Goal: Task Accomplishment & Management: Manage account settings

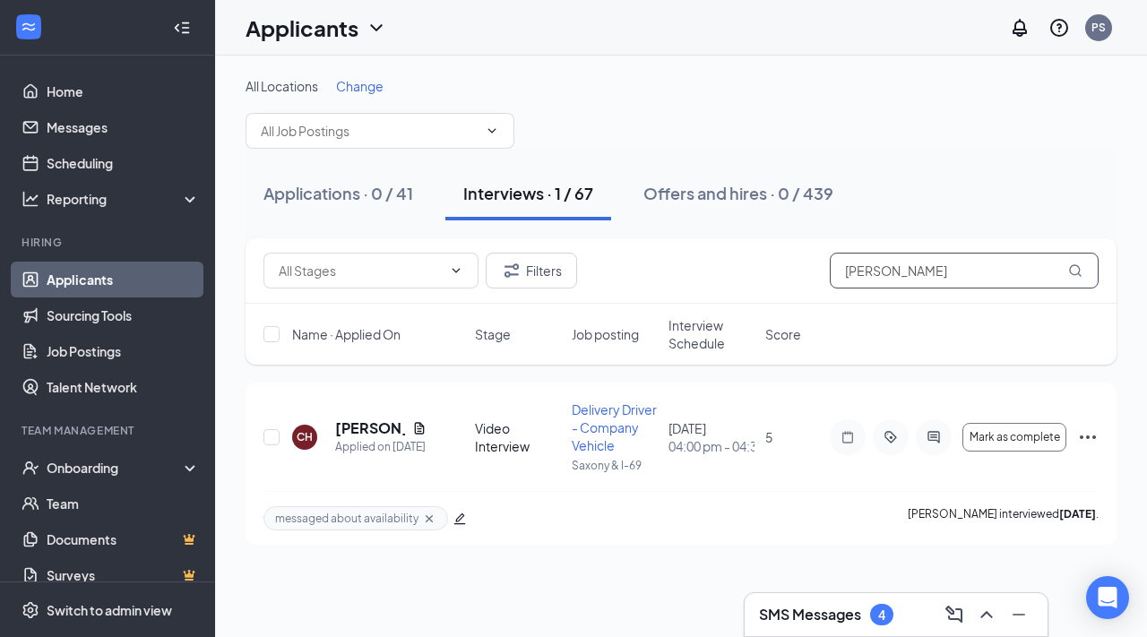
drag, startPoint x: 928, startPoint y: 273, endPoint x: 830, endPoint y: 251, distance: 100.2
click at [832, 251] on div "Filters [PERSON_NAME]" at bounding box center [680, 270] width 871 height 65
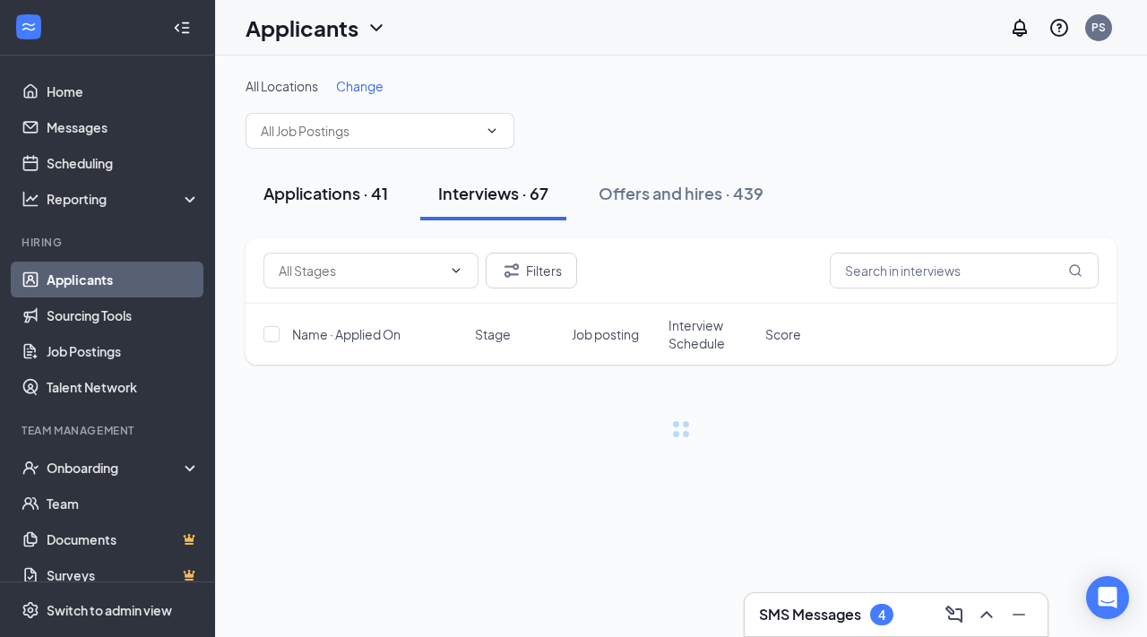
click at [350, 183] on div "Applications · 41" at bounding box center [325, 193] width 125 height 22
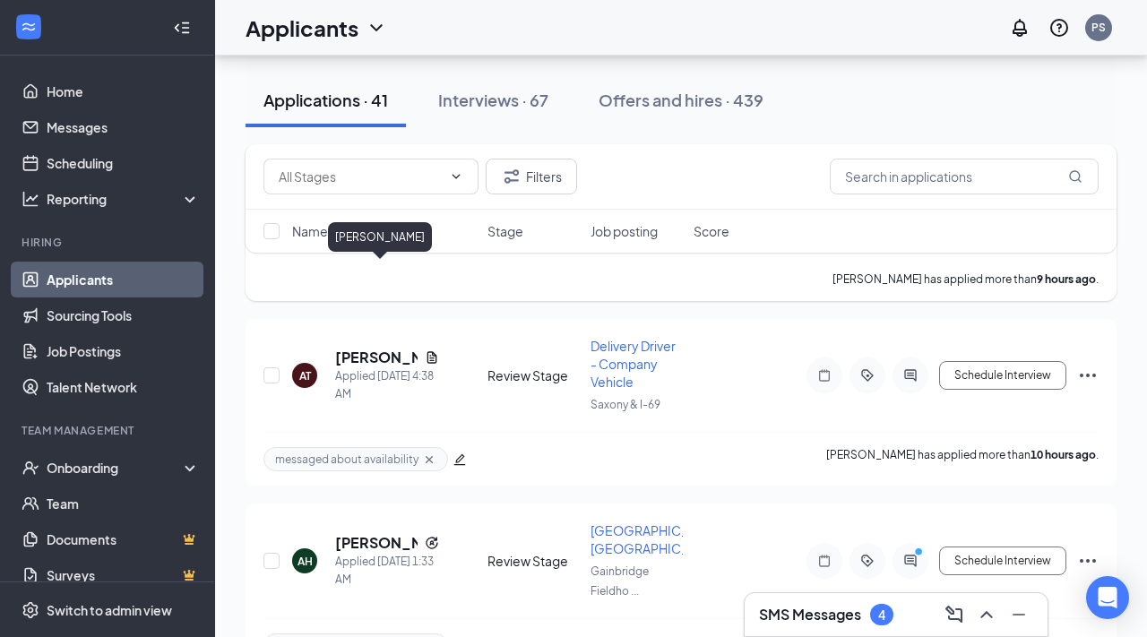
scroll to position [1656, 0]
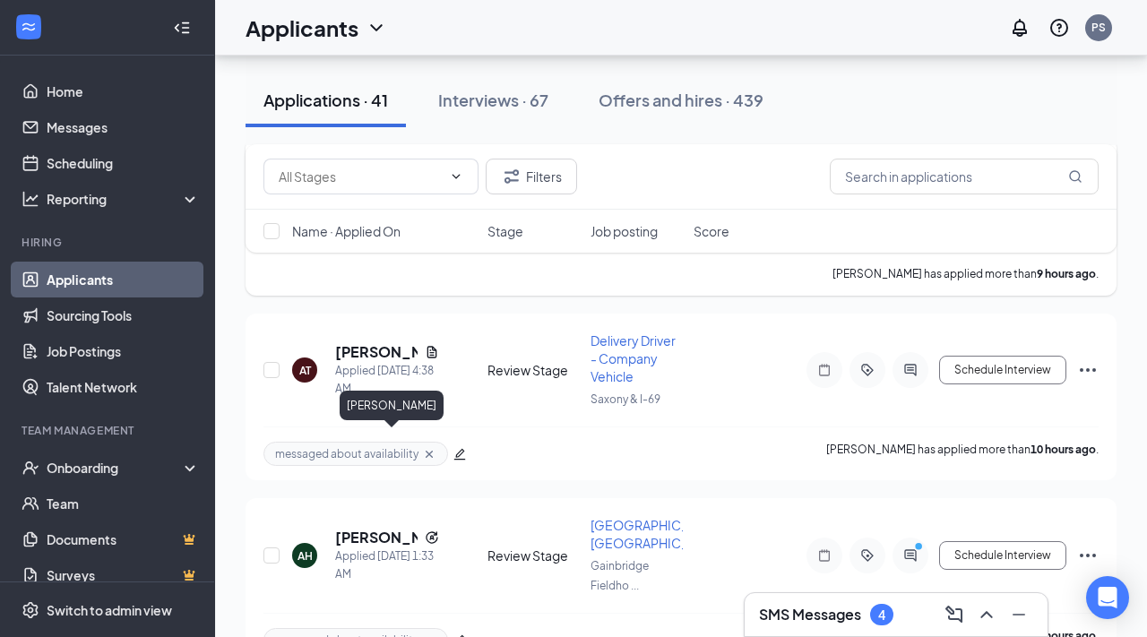
click at [374, 362] on h5 "[PERSON_NAME]" at bounding box center [376, 352] width 82 height 20
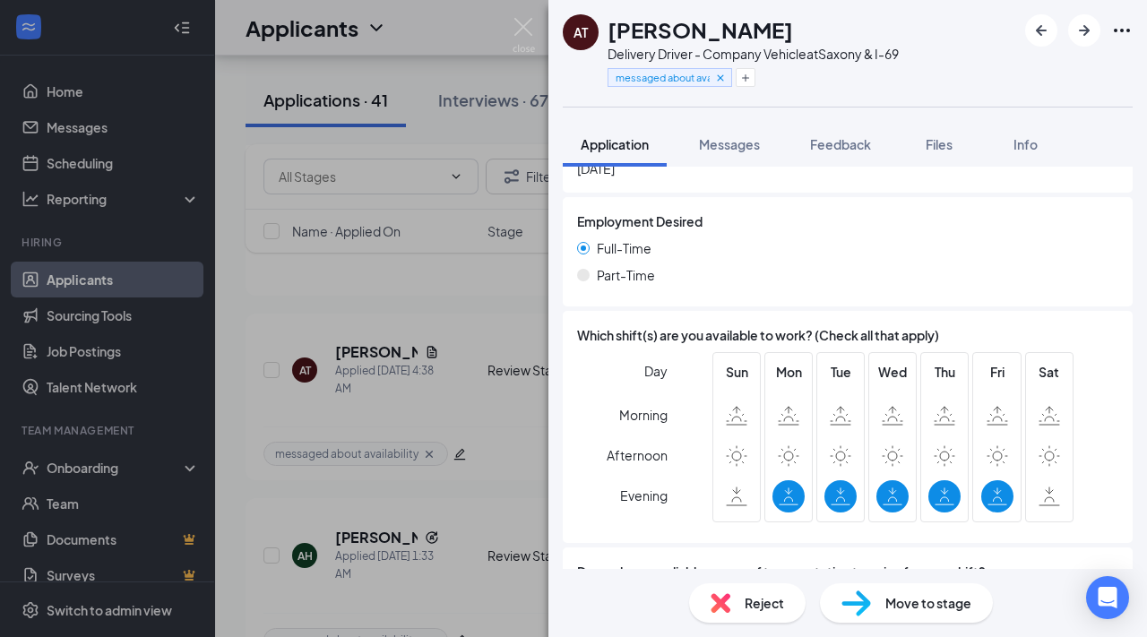
scroll to position [1210, 0]
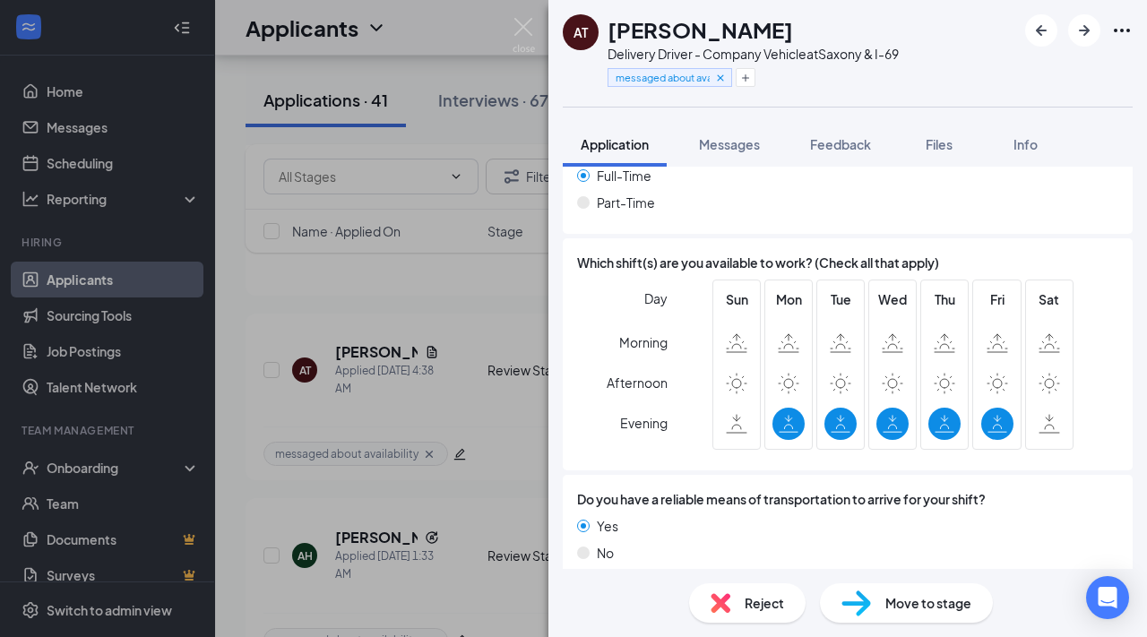
click at [882, 601] on div "Move to stage" at bounding box center [906, 602] width 173 height 39
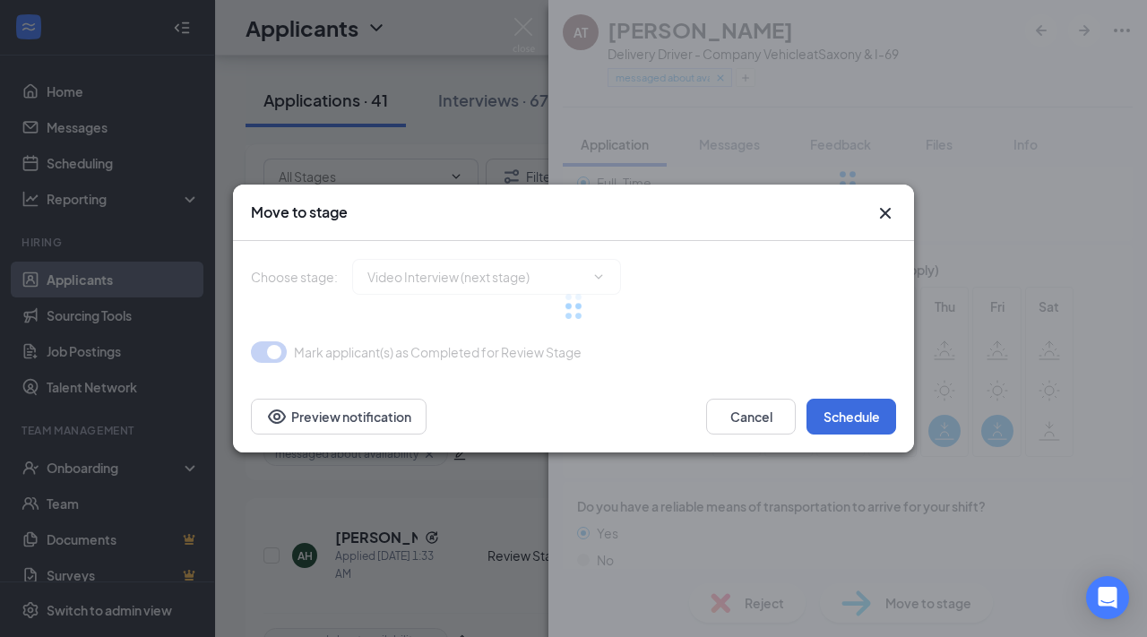
type input "Video Interview (next stage)"
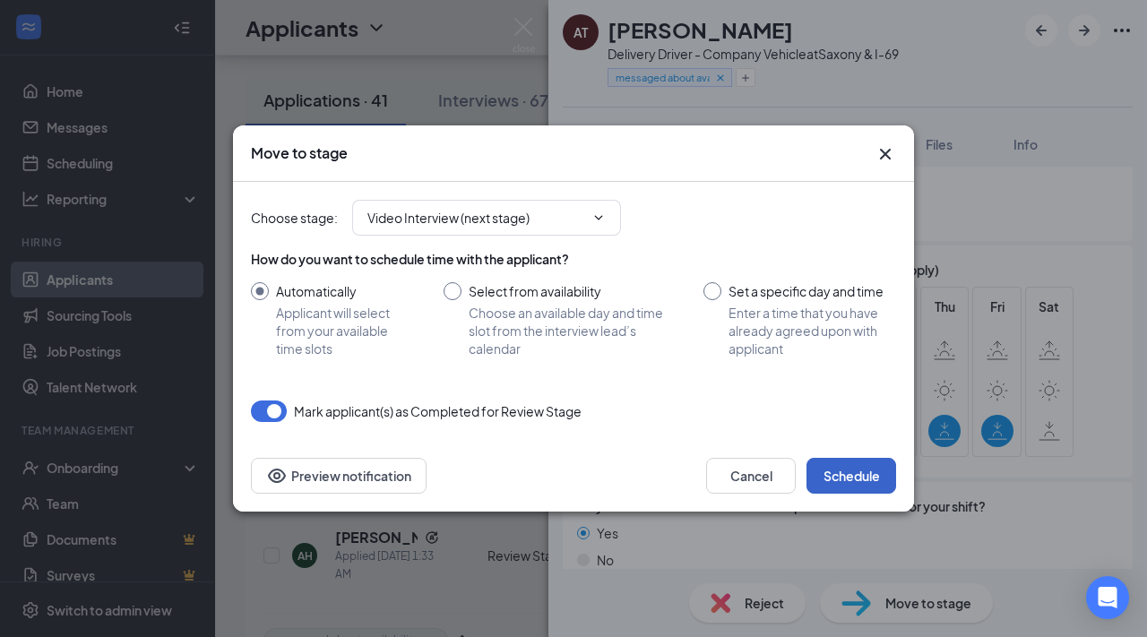
click at [882, 472] on button "Schedule" at bounding box center [851, 476] width 90 height 36
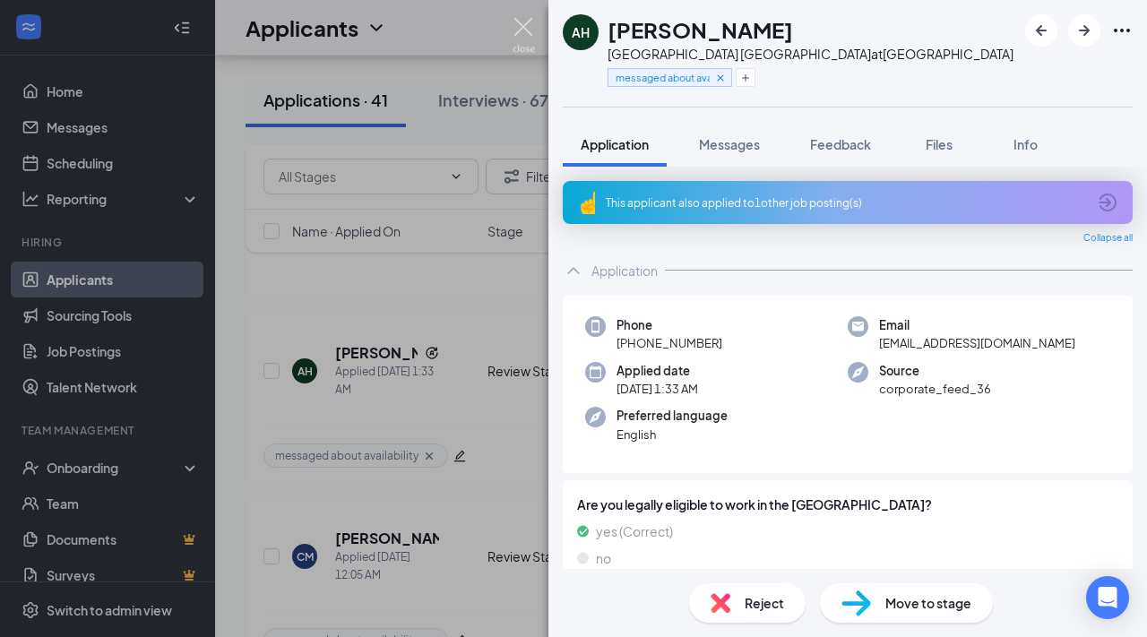
click at [520, 35] on img at bounding box center [523, 35] width 22 height 35
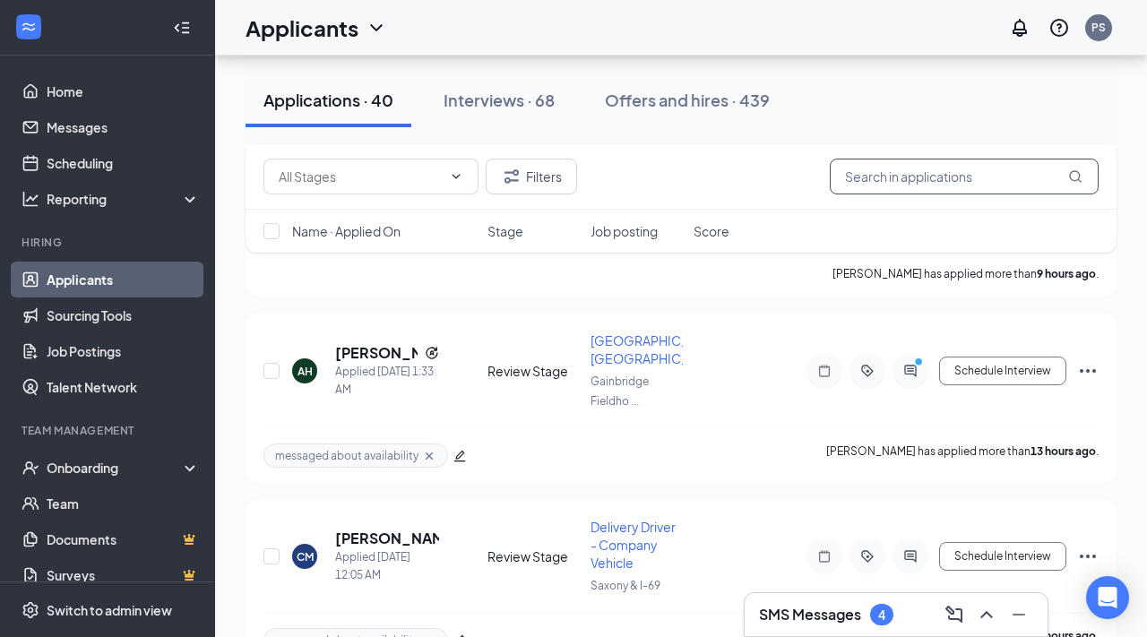
click at [846, 177] on input "text" at bounding box center [964, 177] width 269 height 36
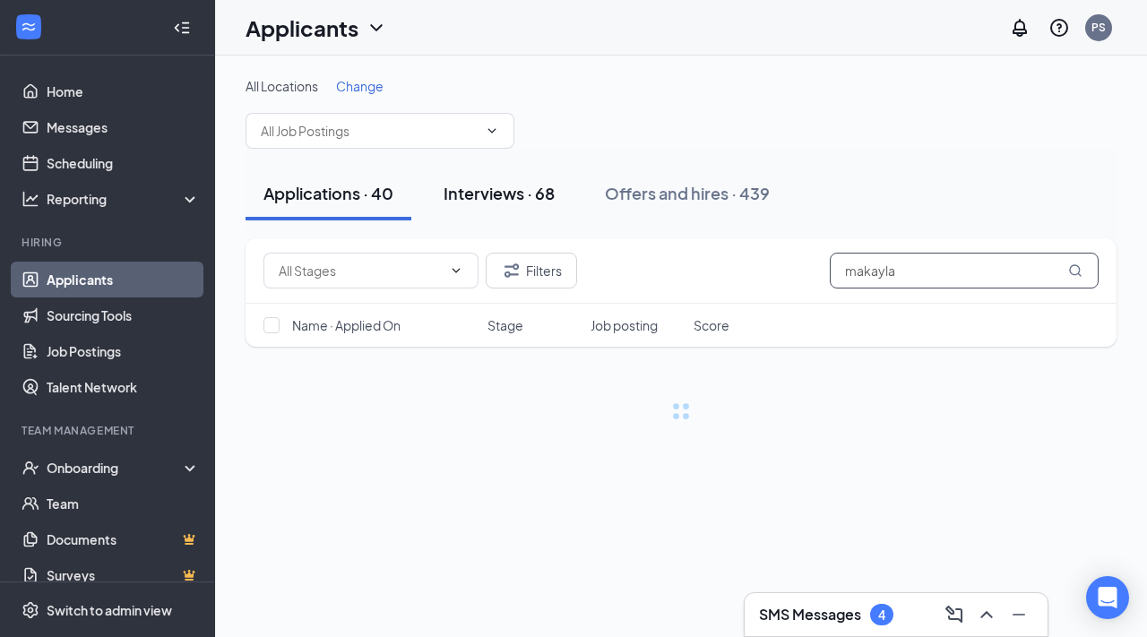
type input "makayla"
click at [521, 185] on div "Interviews · 68" at bounding box center [498, 193] width 111 height 22
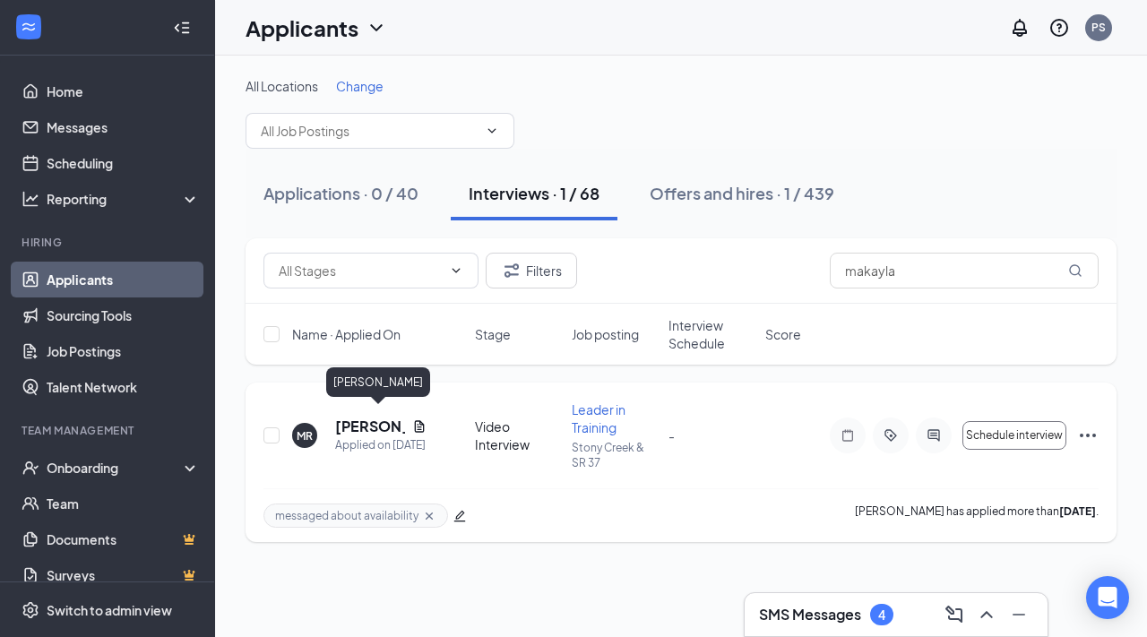
click at [374, 417] on h5 "[PERSON_NAME]" at bounding box center [370, 427] width 70 height 20
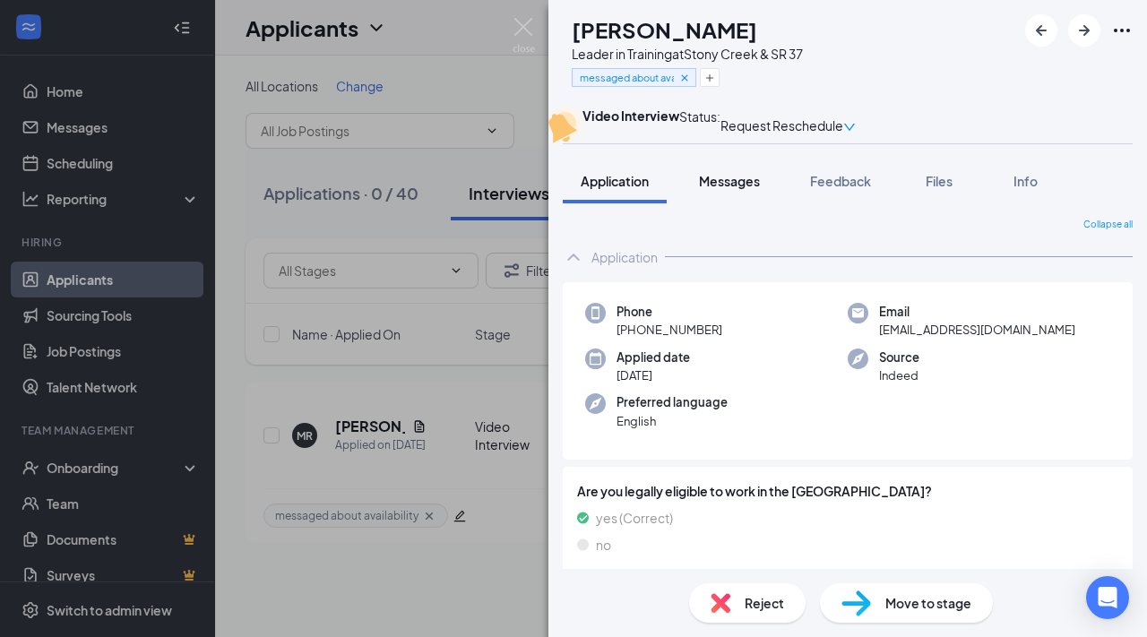
click at [693, 203] on button "Messages" at bounding box center [729, 181] width 97 height 45
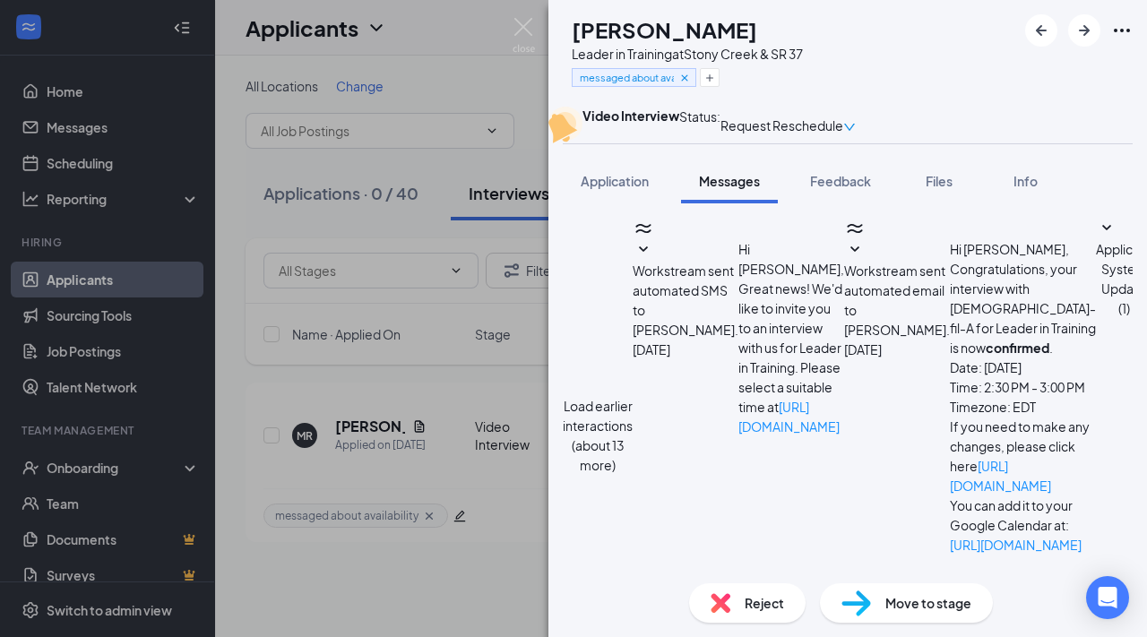
paste textarea "Hello! You can use this link for your interview [DATE]! Thank you! Join Zoom Me…"
type textarea "Hello! You can use this link for your interview [DATE]! Thank you! Join Zoom Me…"
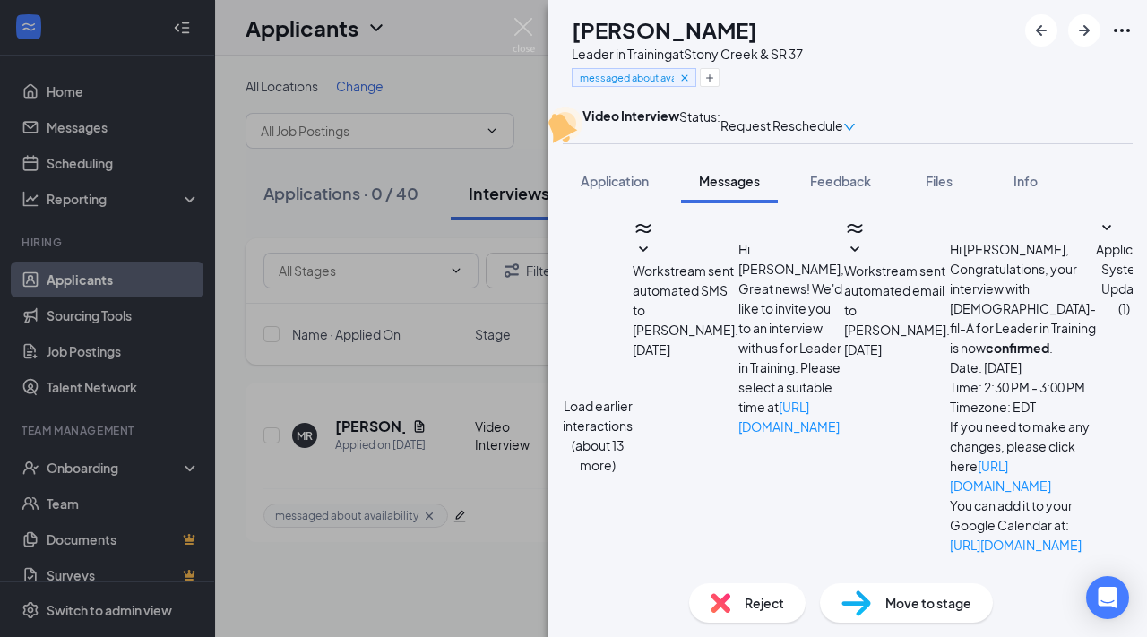
click at [529, 30] on img at bounding box center [523, 35] width 22 height 35
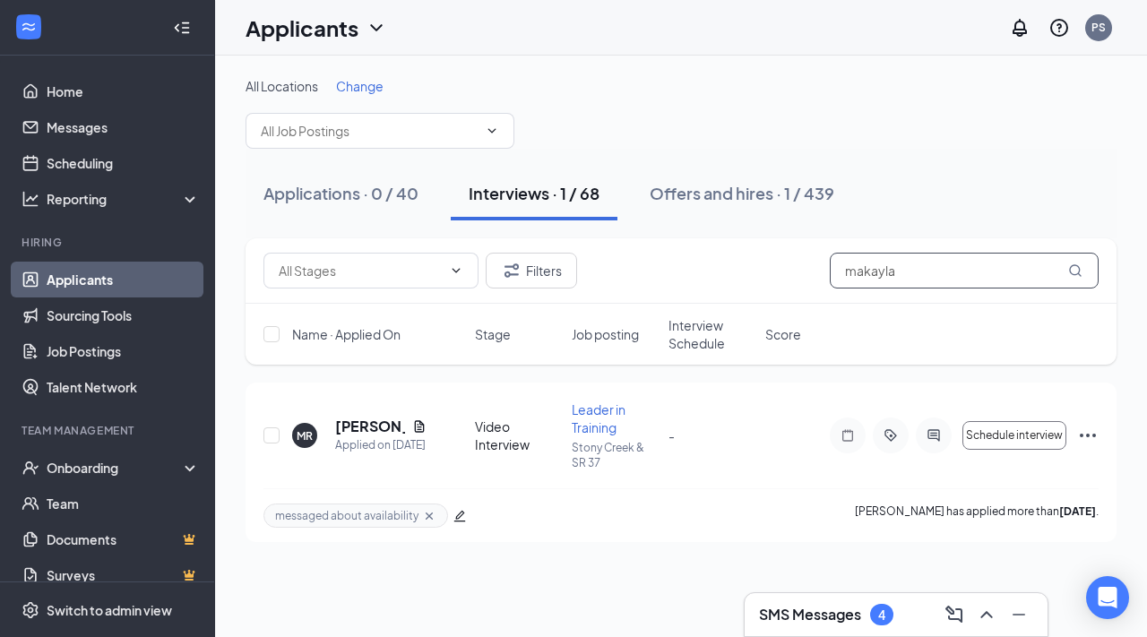
drag, startPoint x: 895, startPoint y: 277, endPoint x: 804, endPoint y: 278, distance: 91.4
click at [804, 279] on div "Filters makayla" at bounding box center [680, 271] width 835 height 36
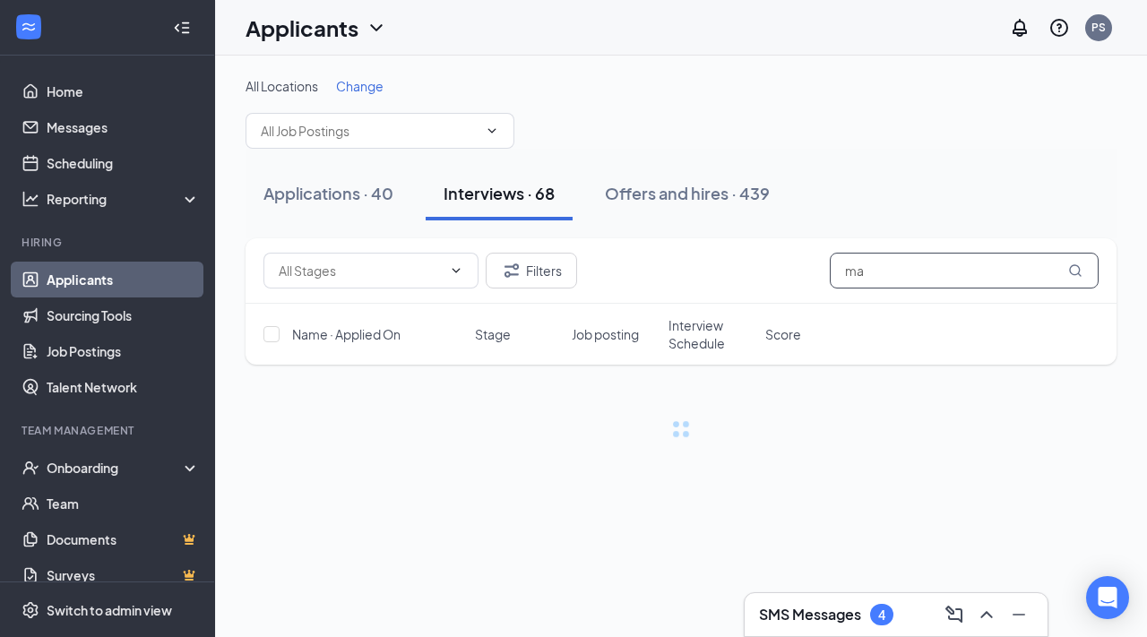
type input "m"
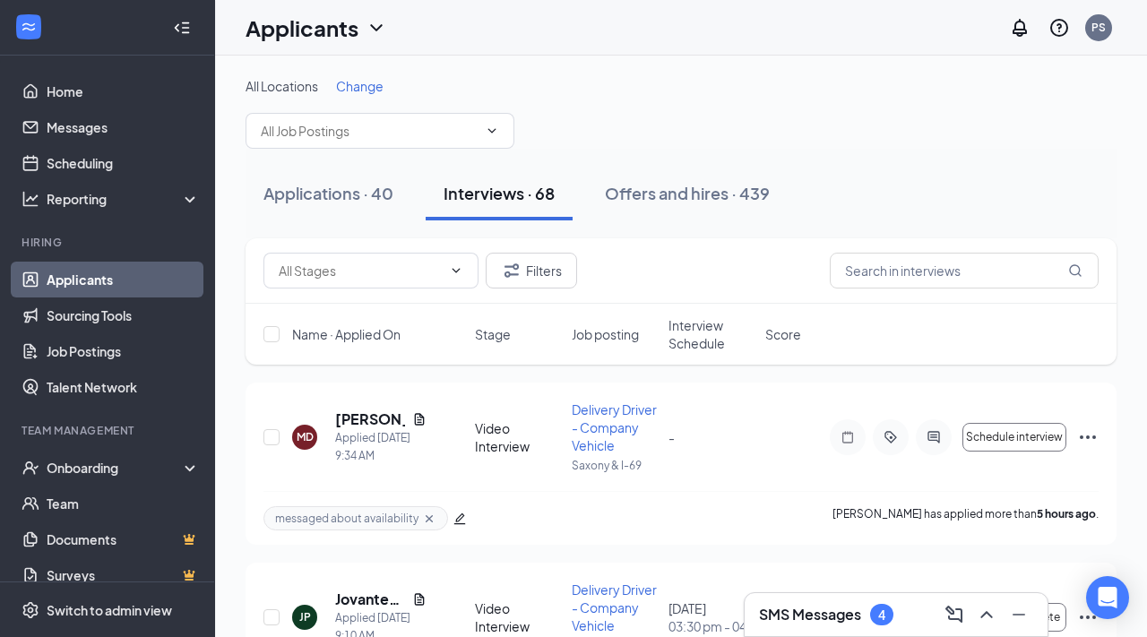
click at [845, 614] on h3 "SMS Messages" at bounding box center [810, 615] width 102 height 20
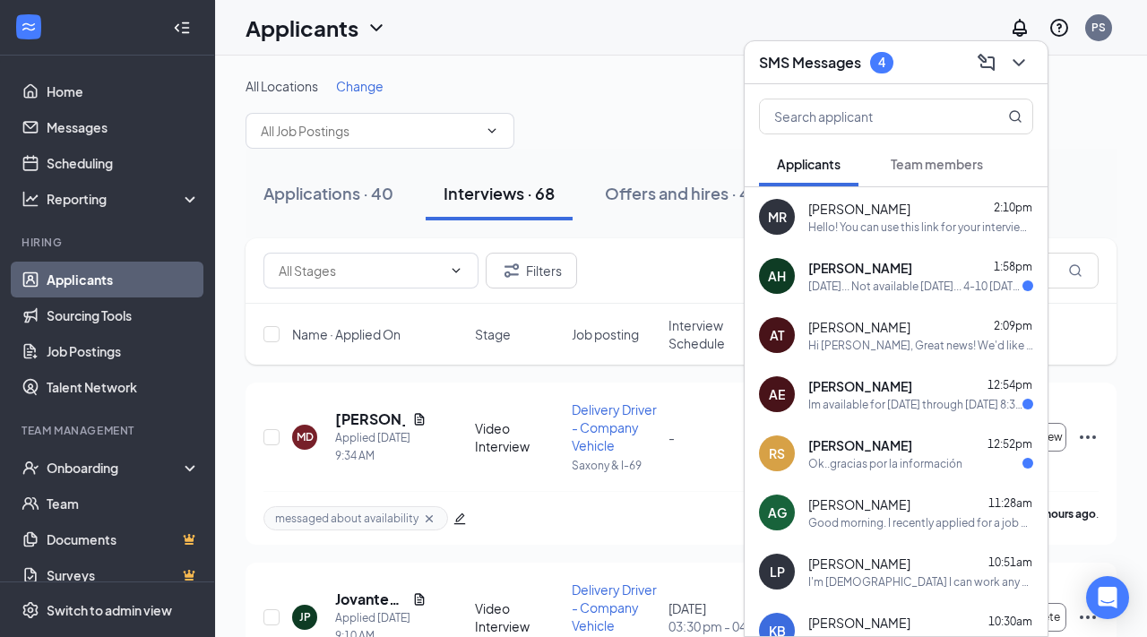
click at [901, 288] on div "[DATE]... Not available [DATE]... 4-10 [DATE]... 4-10 [DATE]... 4-10 [DATE]... …" at bounding box center [915, 286] width 214 height 15
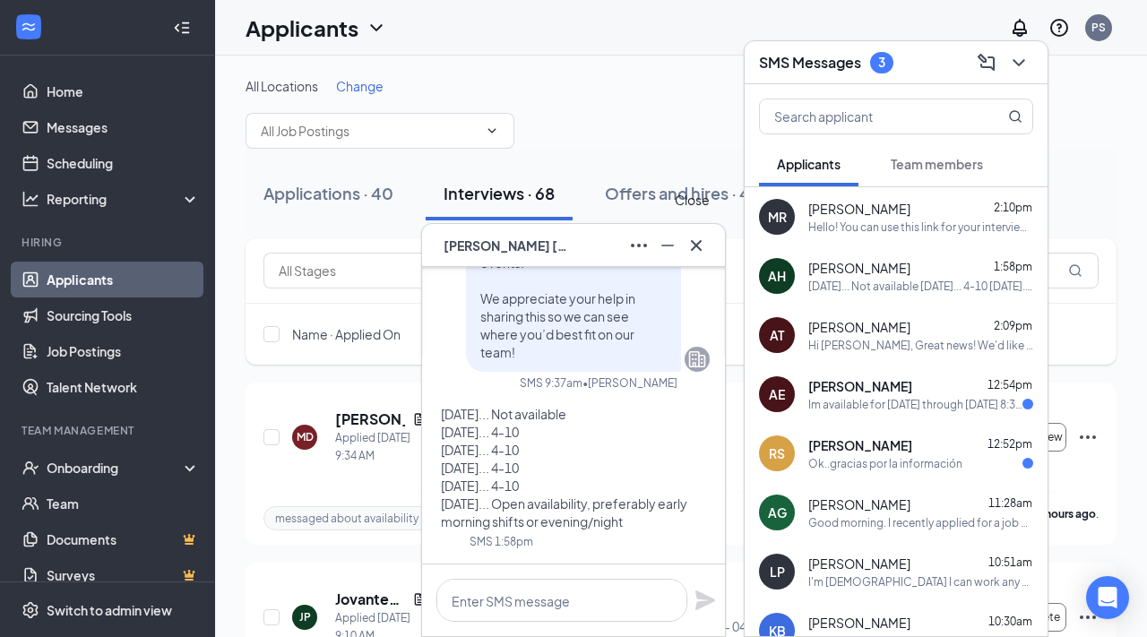
click at [686, 250] on icon "Cross" at bounding box center [695, 245] width 21 height 21
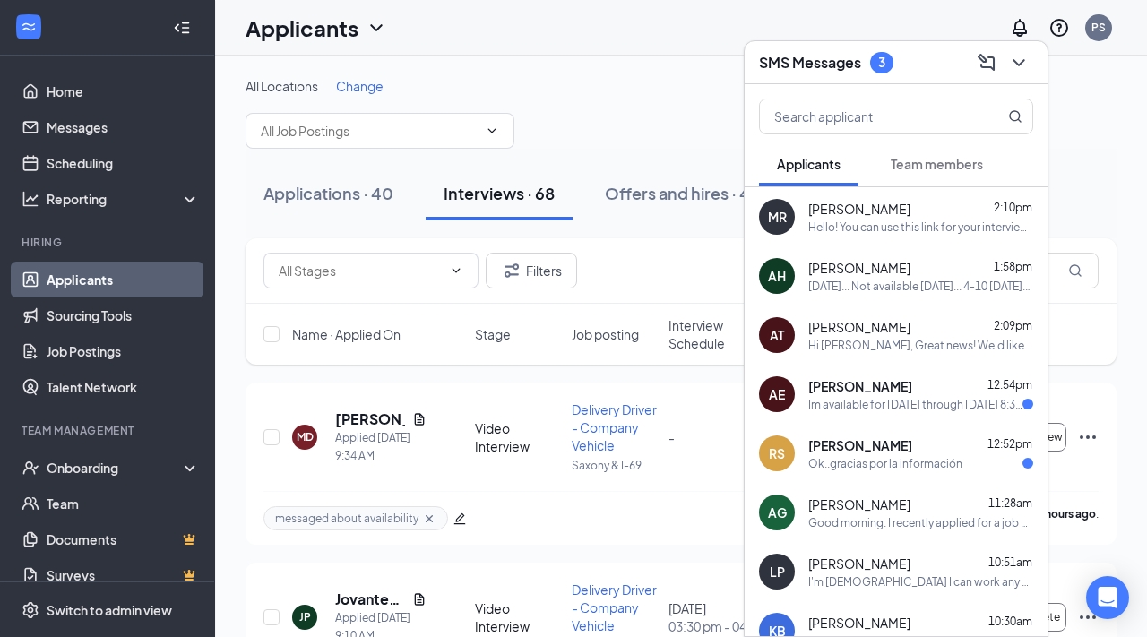
click at [890, 393] on span "[PERSON_NAME]" at bounding box center [860, 386] width 104 height 18
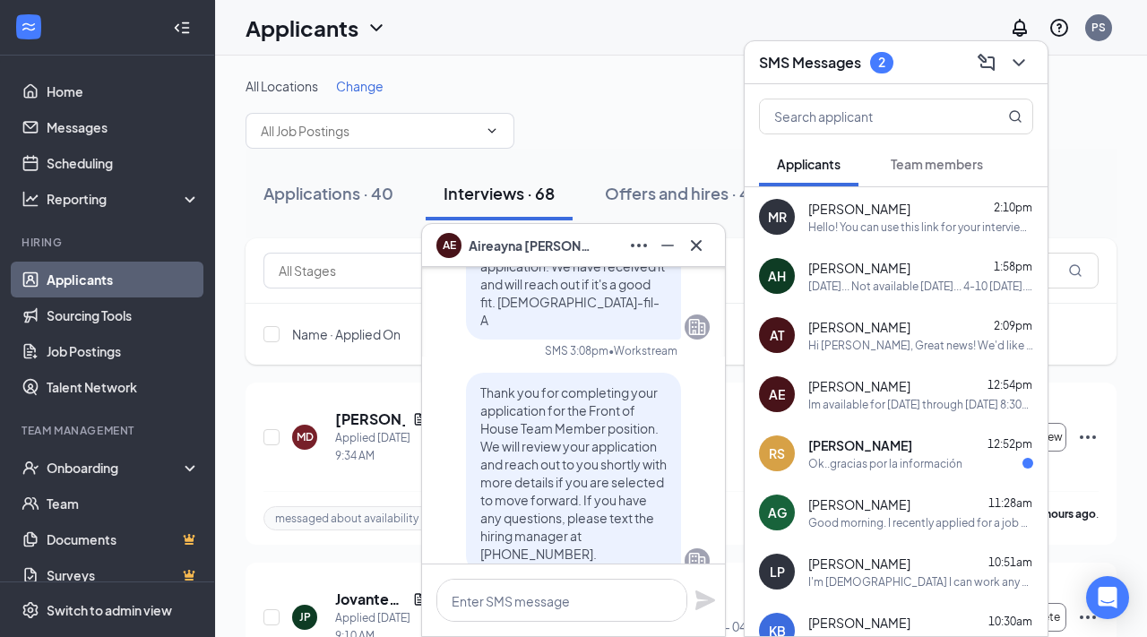
scroll to position [-891, 0]
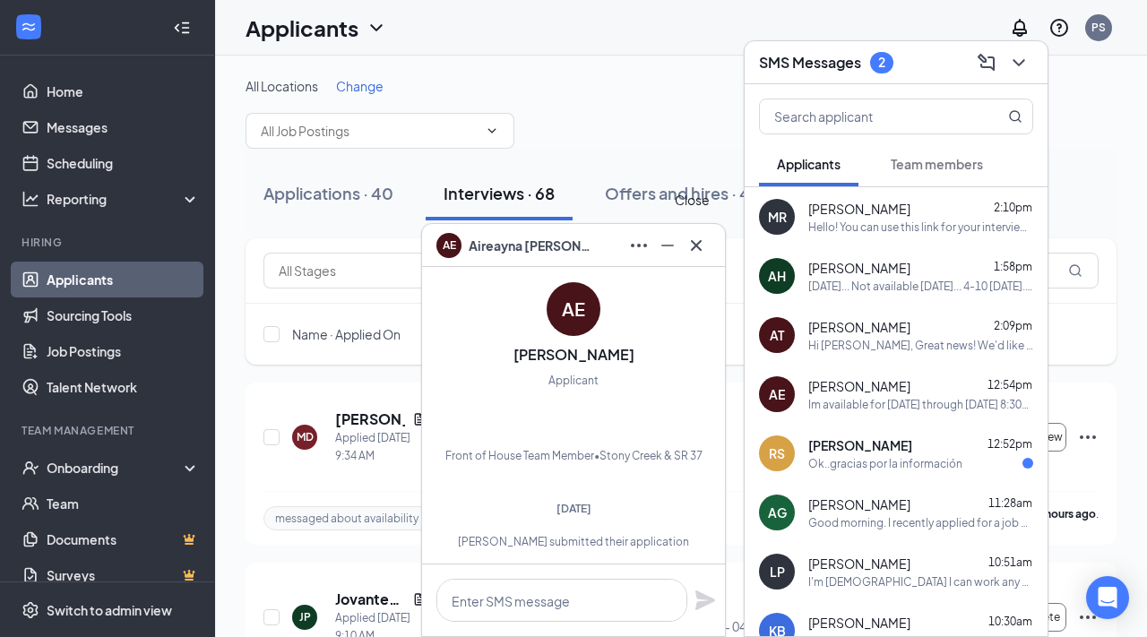
click at [697, 242] on icon "Cross" at bounding box center [696, 244] width 11 height 11
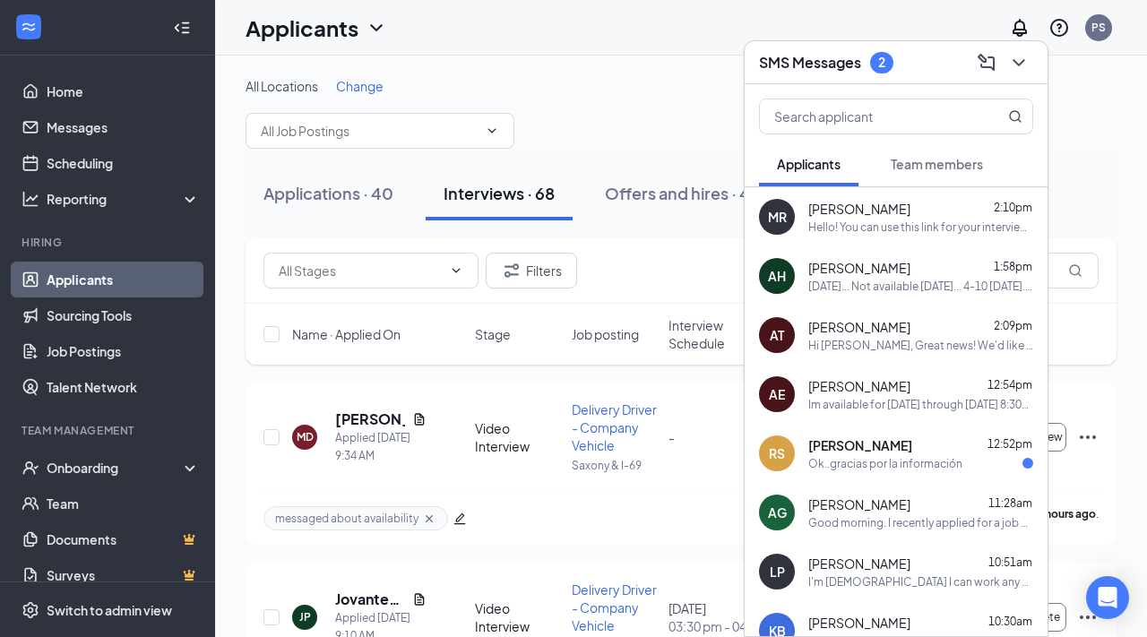
click at [893, 443] on div "[PERSON_NAME] 12:52pm" at bounding box center [920, 445] width 225 height 18
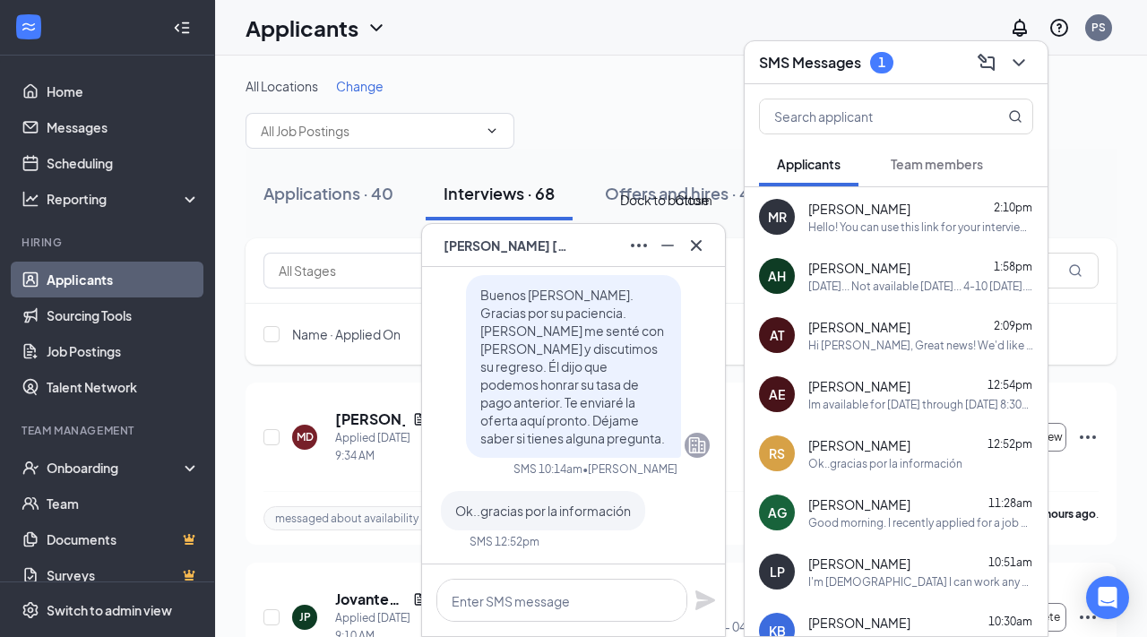
click at [685, 250] on icon "Cross" at bounding box center [695, 245] width 21 height 21
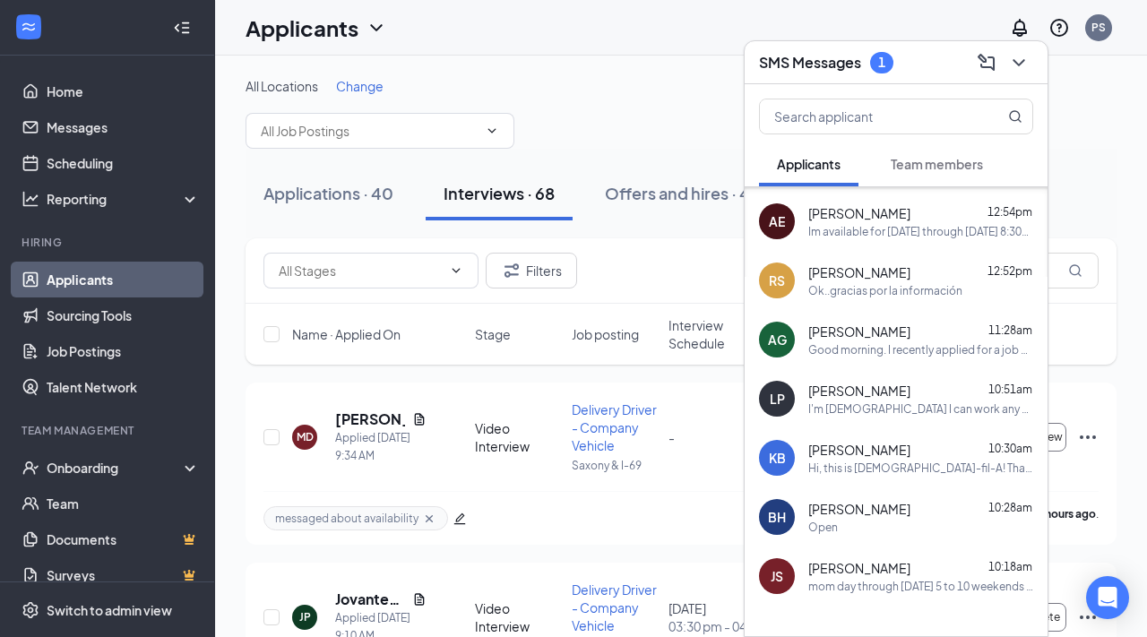
scroll to position [176, 0]
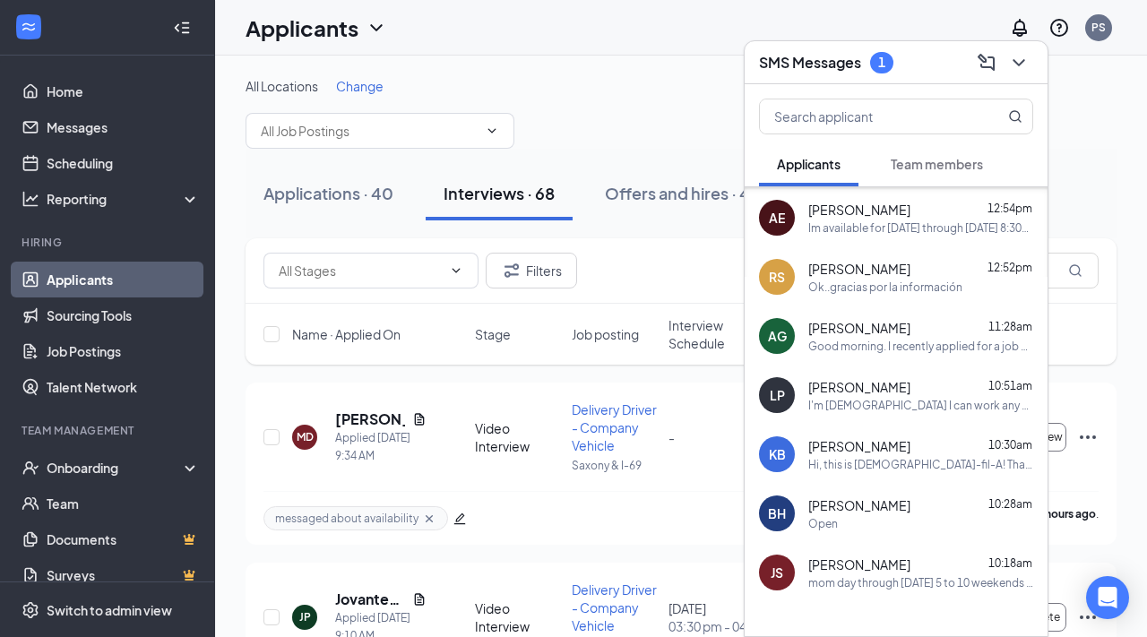
click at [1024, 71] on icon "ChevronDown" at bounding box center [1018, 62] width 21 height 21
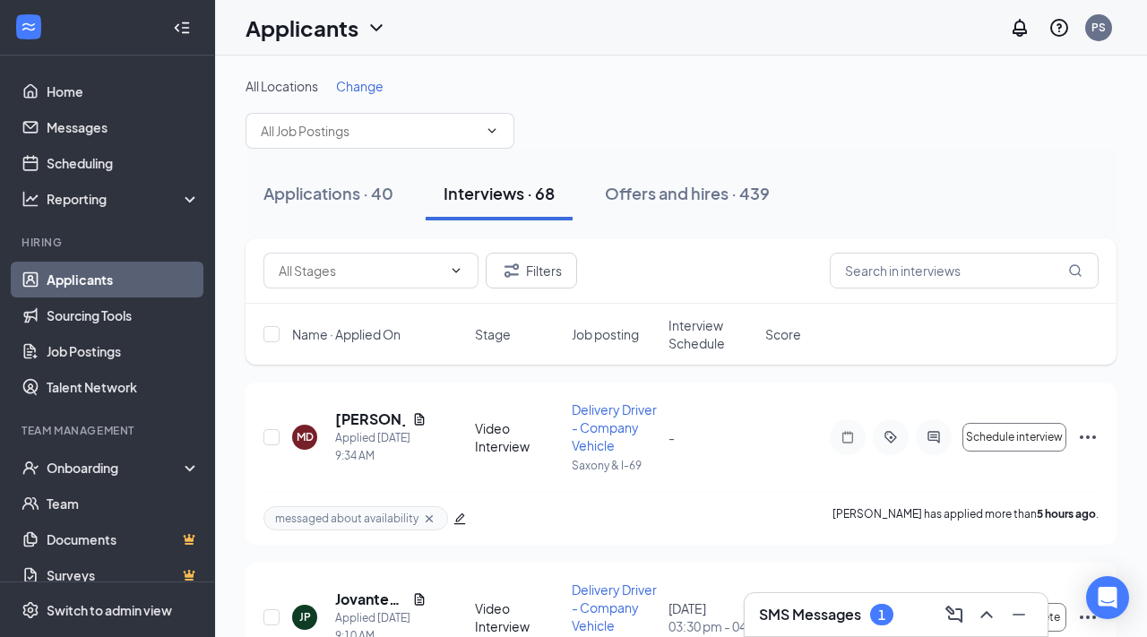
scroll to position [0, 0]
click at [771, 612] on h3 "SMS Messages" at bounding box center [810, 615] width 102 height 20
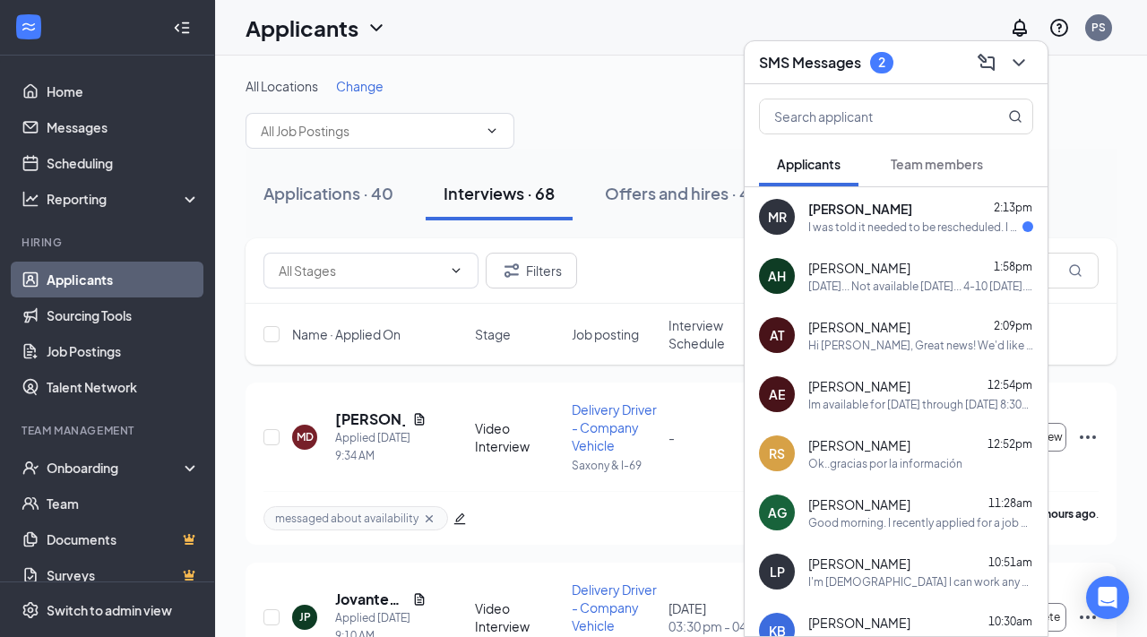
click at [852, 221] on div "I was told it needed to be rescheduled. I can no longer attend this interview. …" at bounding box center [915, 226] width 214 height 15
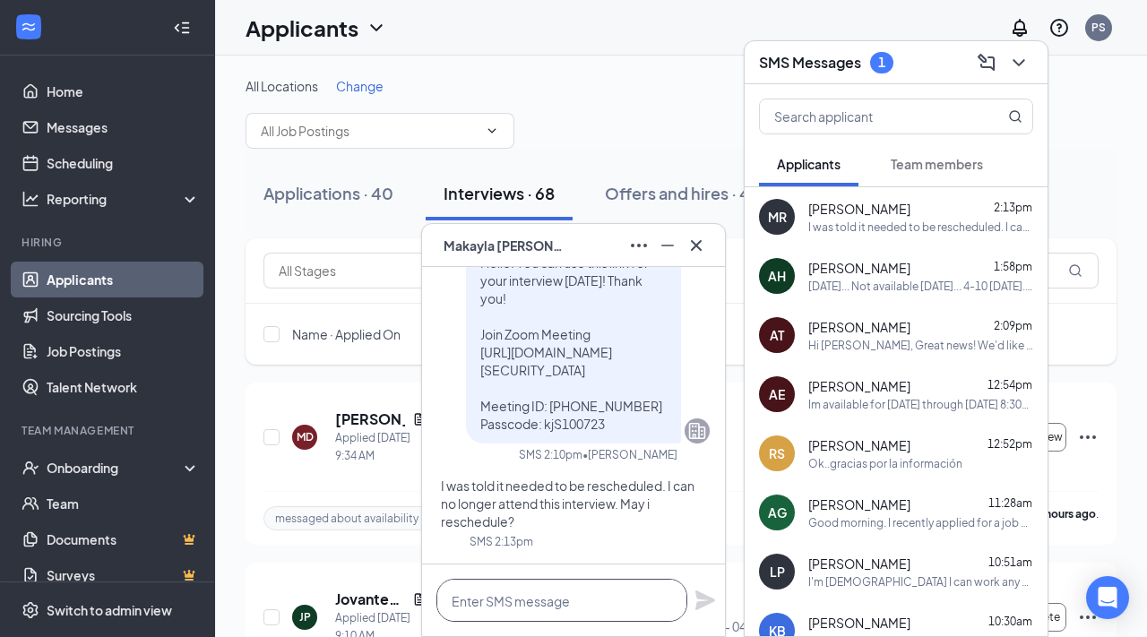
click at [562, 605] on textarea at bounding box center [561, 600] width 251 height 43
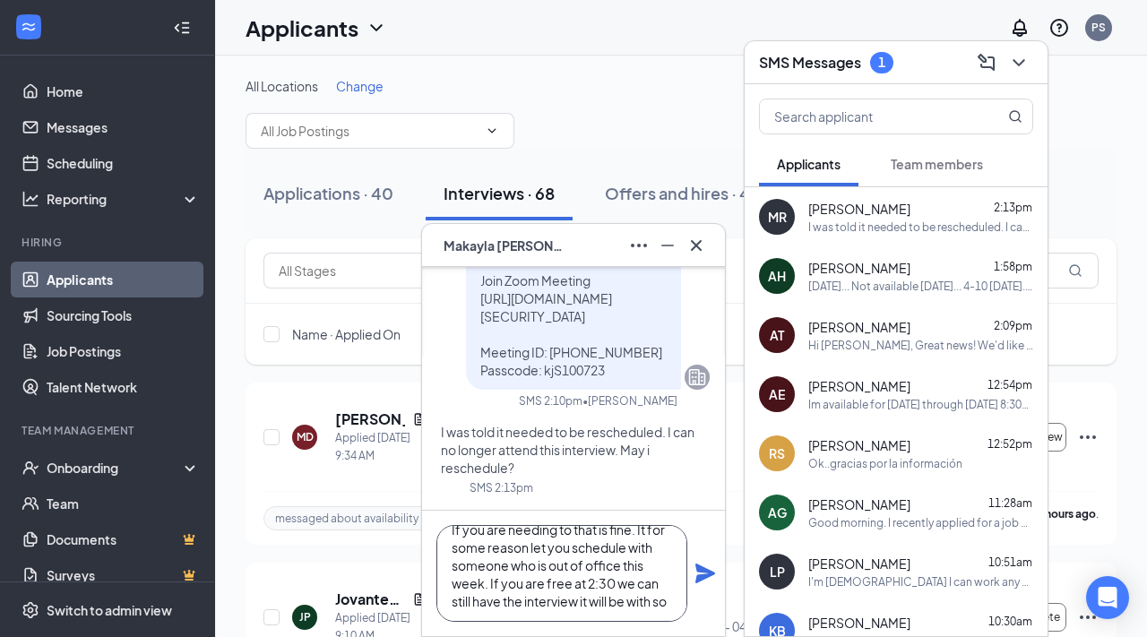
scroll to position [36, 0]
type textarea "If you are needing to that is fine. It for some reason let you schedule with so…"
click at [706, 569] on icon "Plane" at bounding box center [705, 573] width 20 height 20
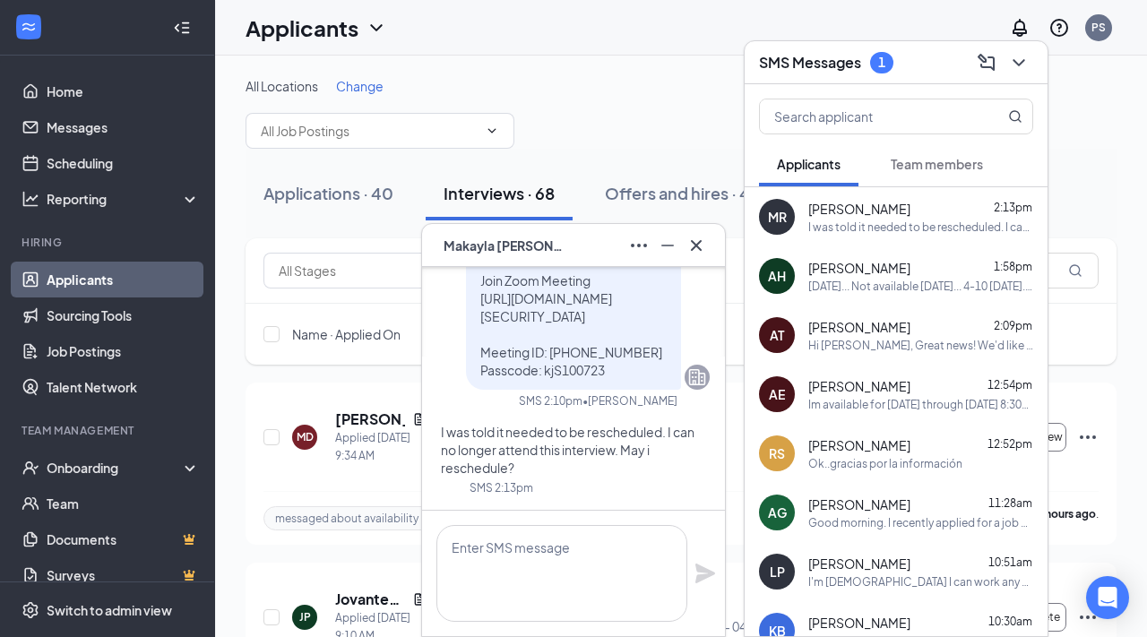
scroll to position [0, 0]
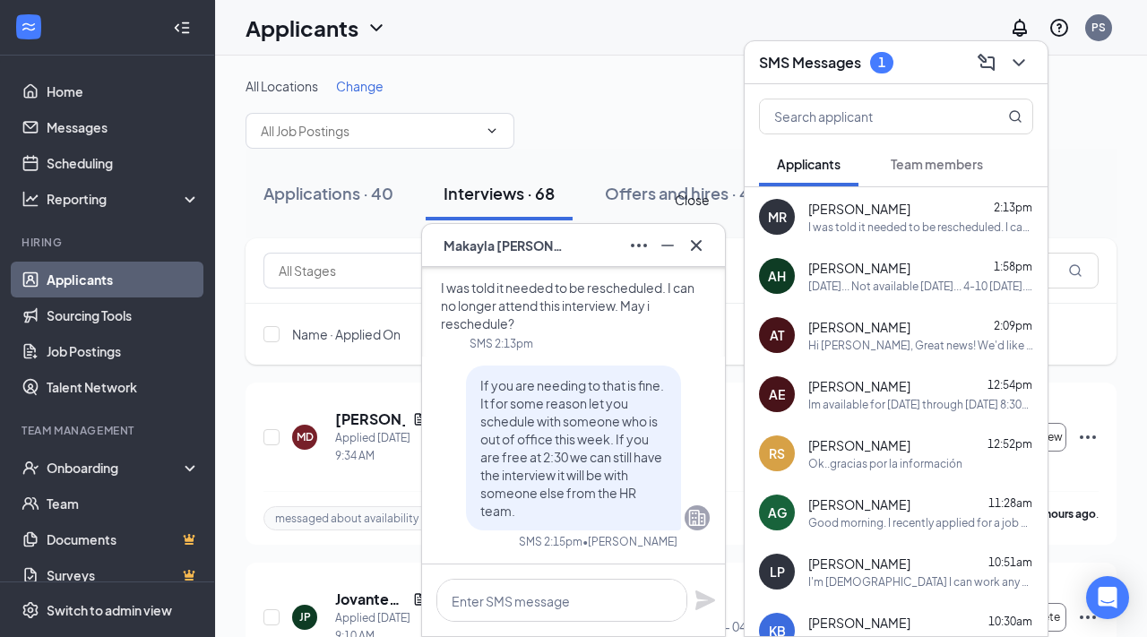
click at [704, 241] on icon "Cross" at bounding box center [695, 245] width 21 height 21
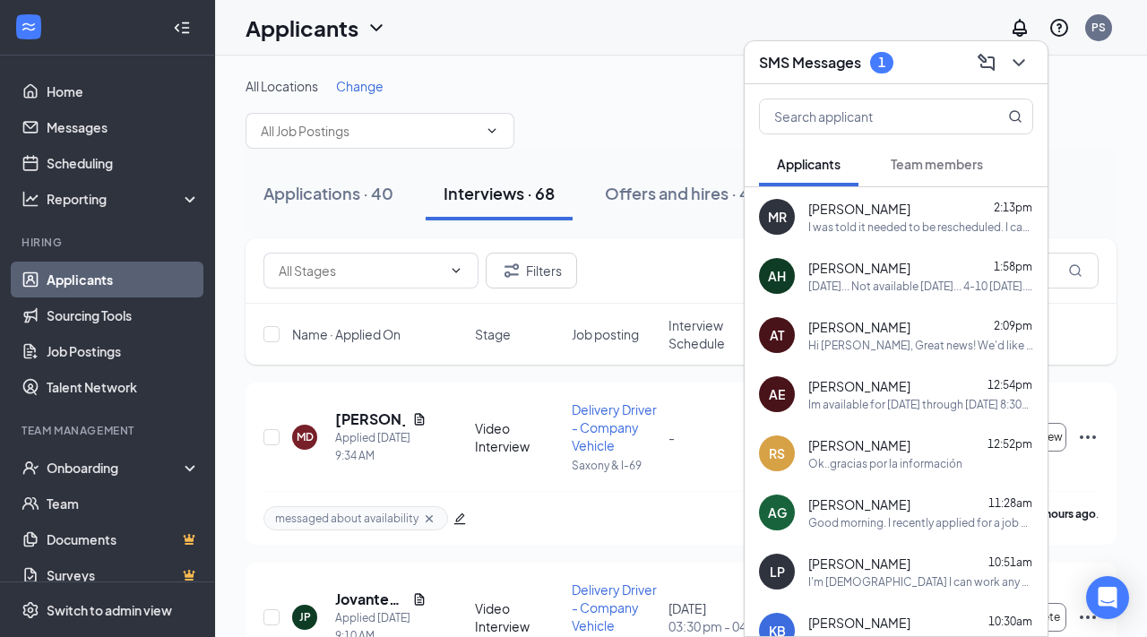
click at [1019, 62] on icon "ChevronDown" at bounding box center [1018, 62] width 21 height 21
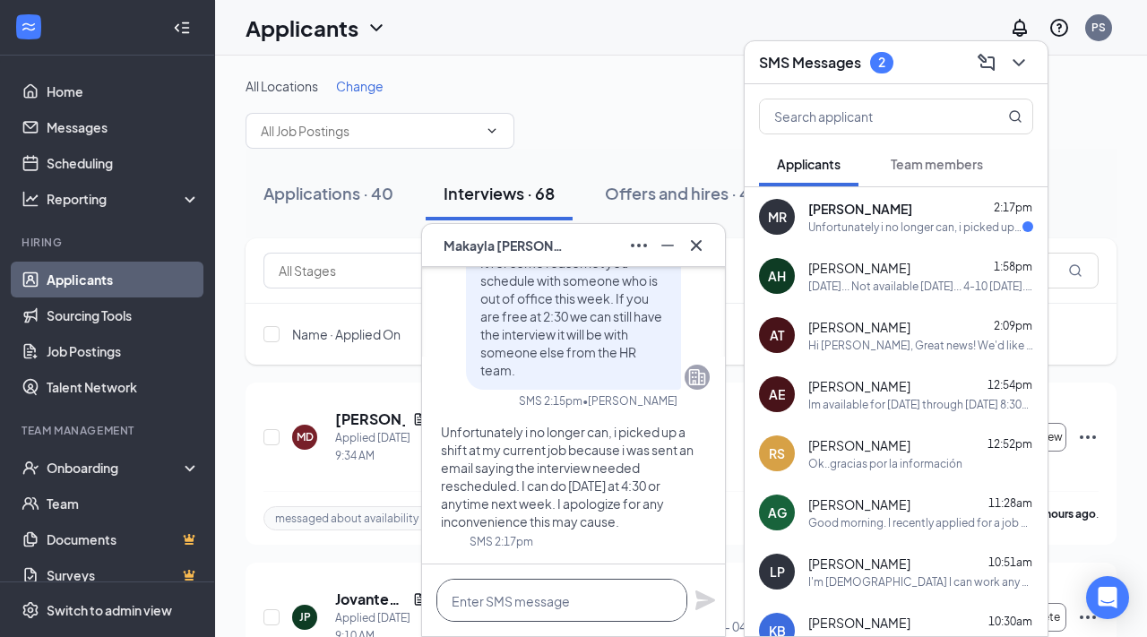
click at [503, 602] on textarea at bounding box center [561, 600] width 251 height 43
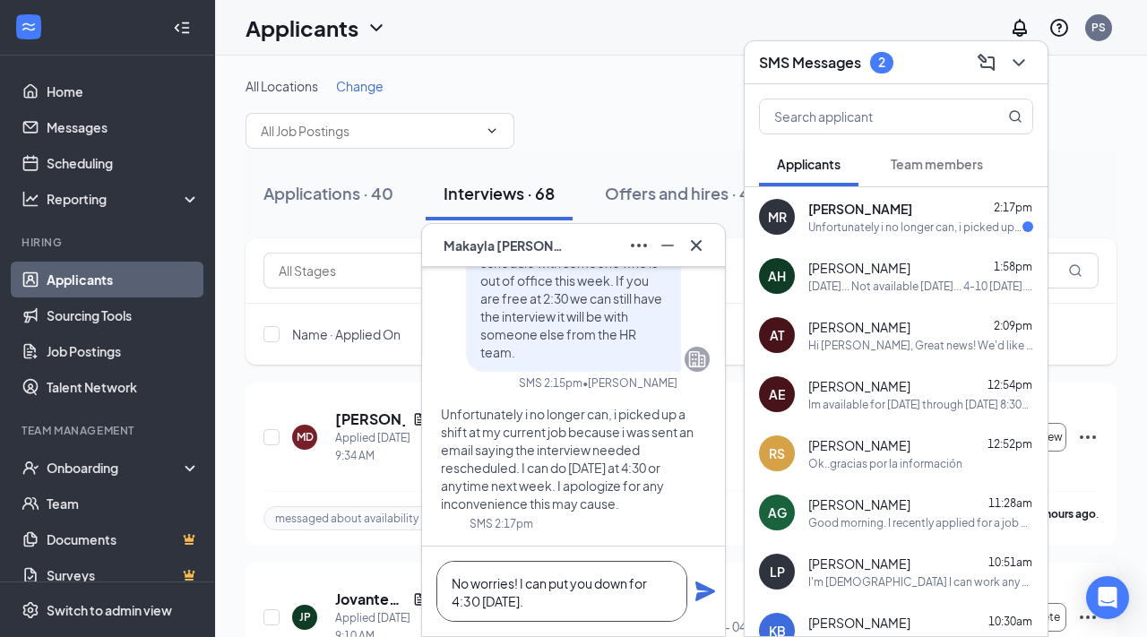
type textarea "No worries! I can put you down for 4:30 [DATE]."
click at [709, 597] on icon "Plane" at bounding box center [704, 590] width 21 height 21
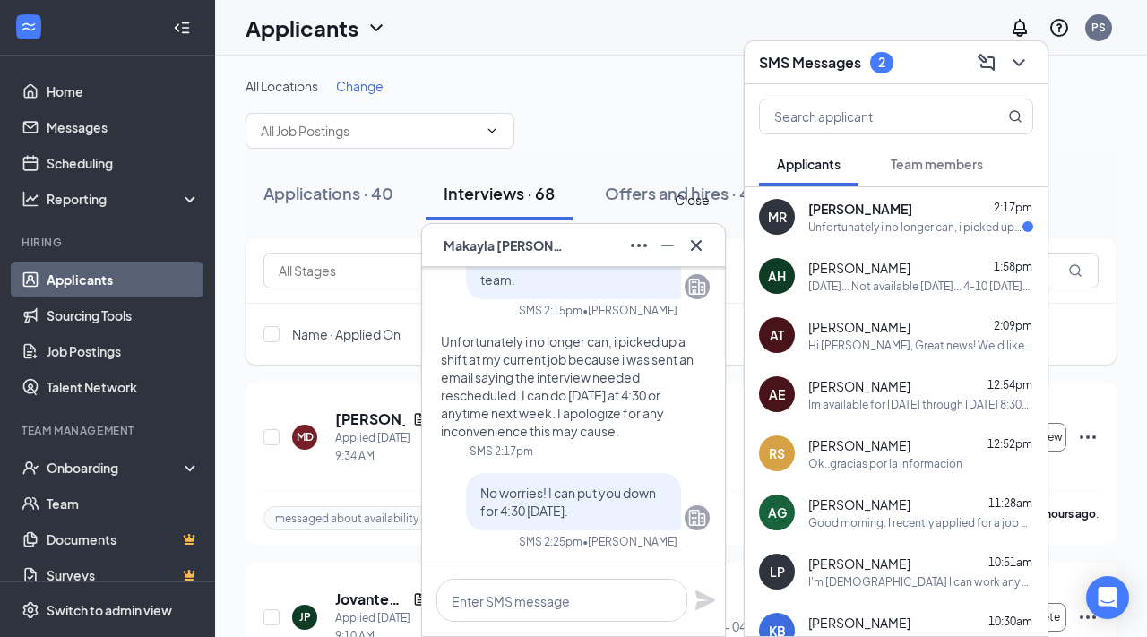
click at [700, 252] on icon "Cross" at bounding box center [695, 245] width 21 height 21
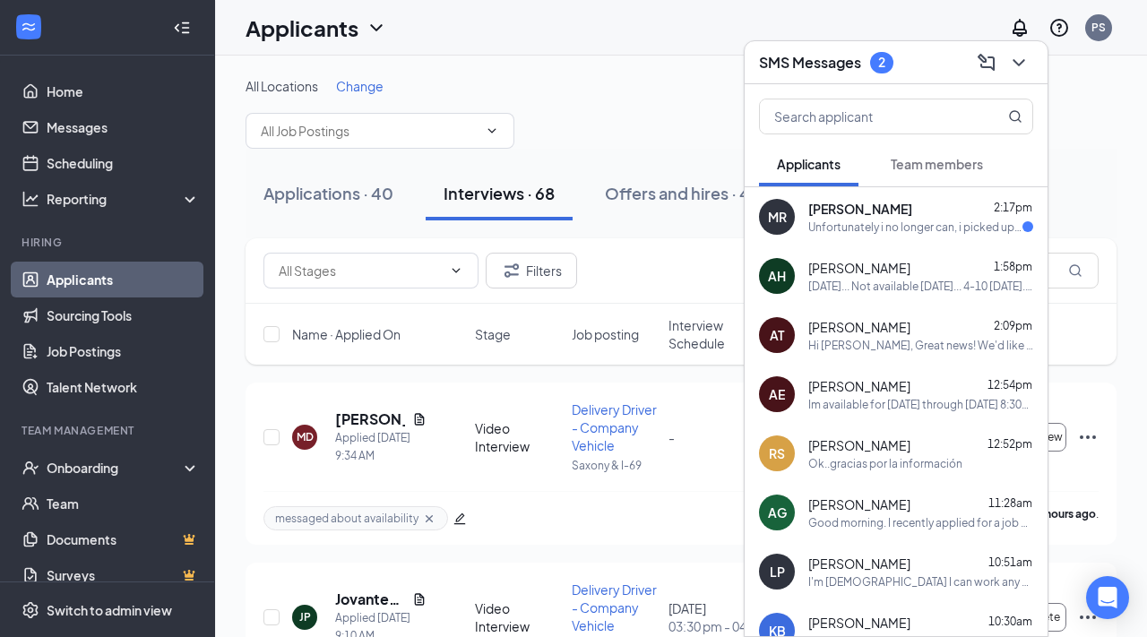
click at [1026, 65] on icon "ChevronDown" at bounding box center [1018, 62] width 21 height 21
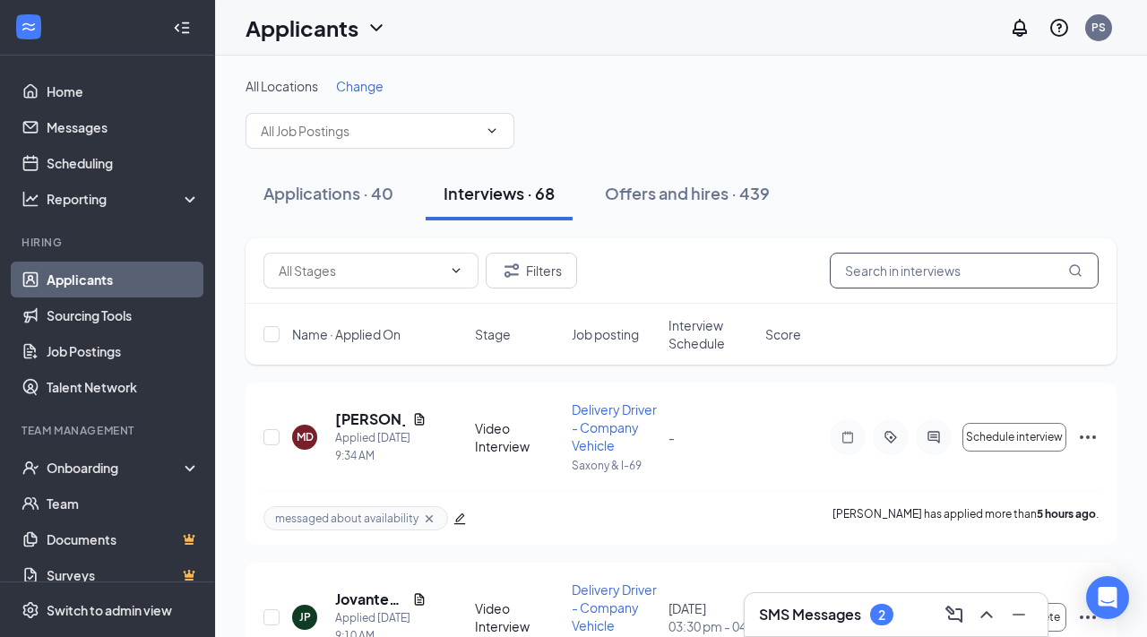
click at [878, 275] on input "text" at bounding box center [964, 271] width 269 height 36
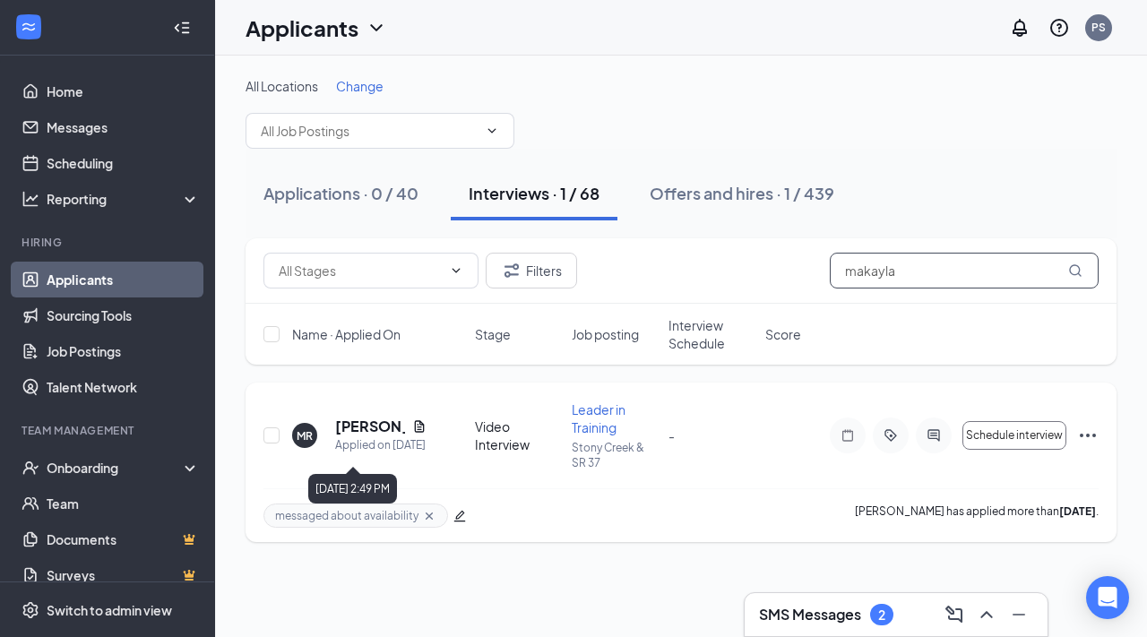
type input "makayla"
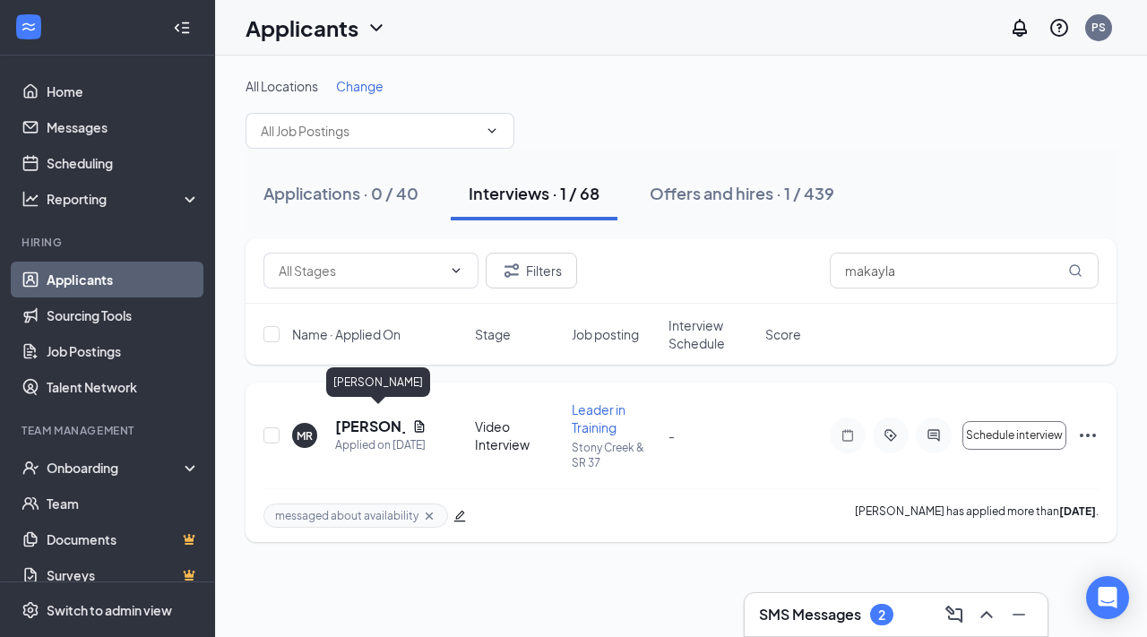
click at [365, 419] on h5 "[PERSON_NAME]" at bounding box center [370, 427] width 70 height 20
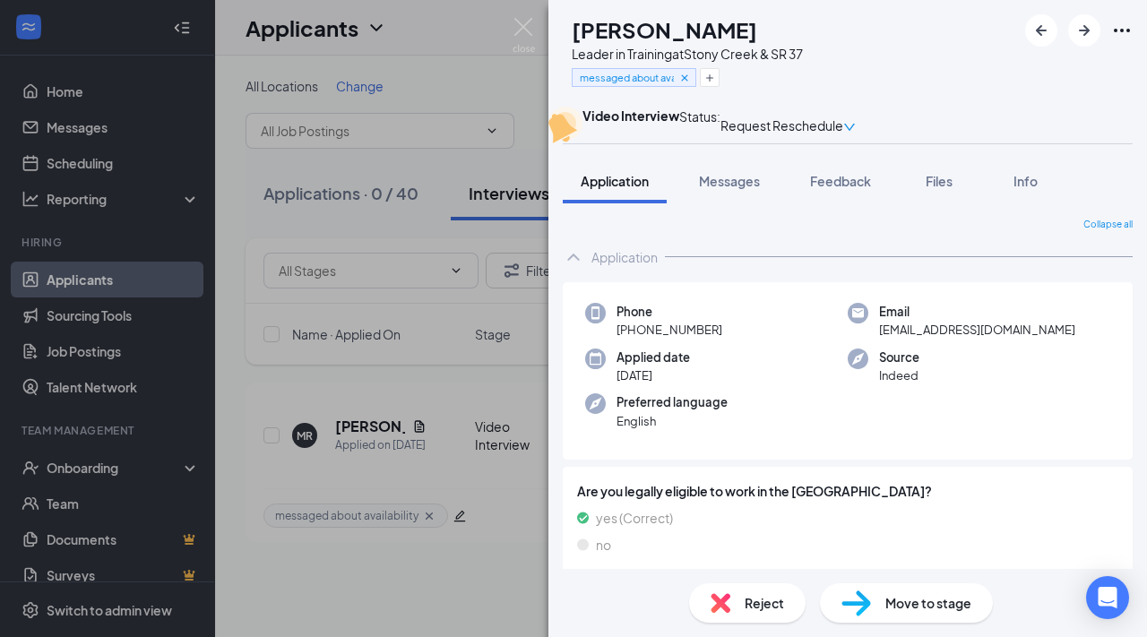
click at [879, 586] on div "Move to stage" at bounding box center [906, 602] width 173 height 39
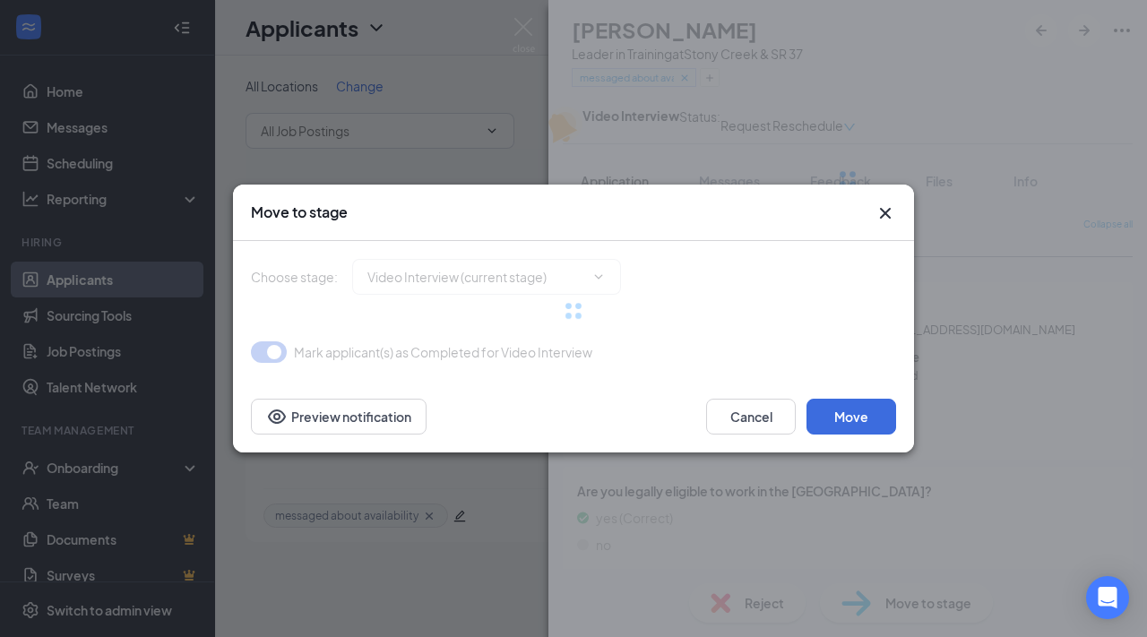
type input "Offer Letter (next stage)"
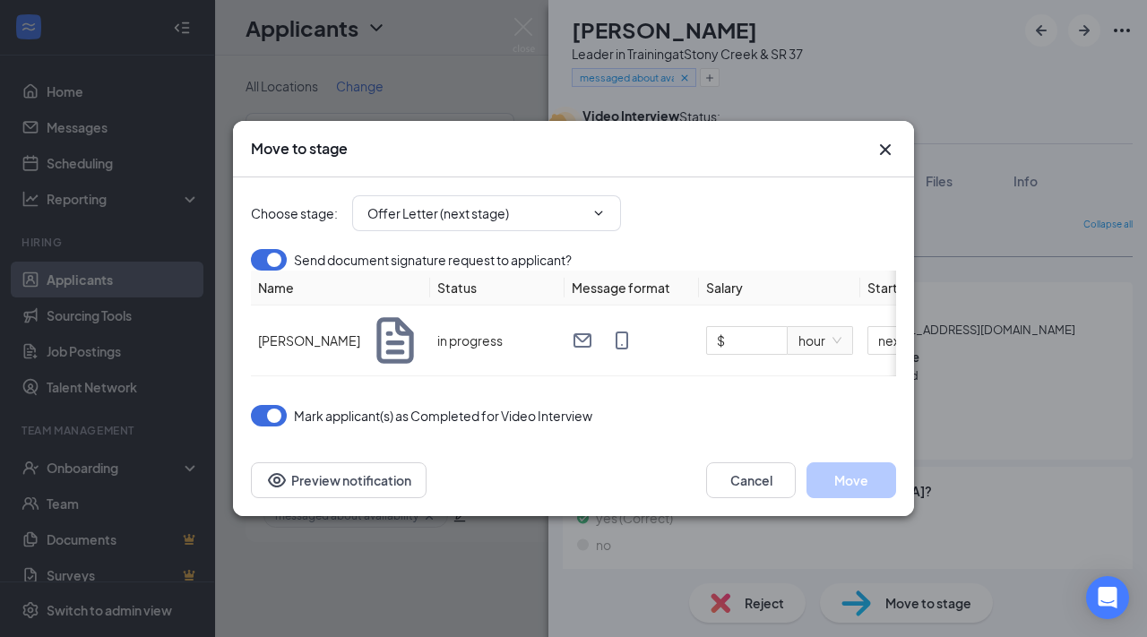
click at [886, 146] on icon "Cross" at bounding box center [884, 149] width 21 height 21
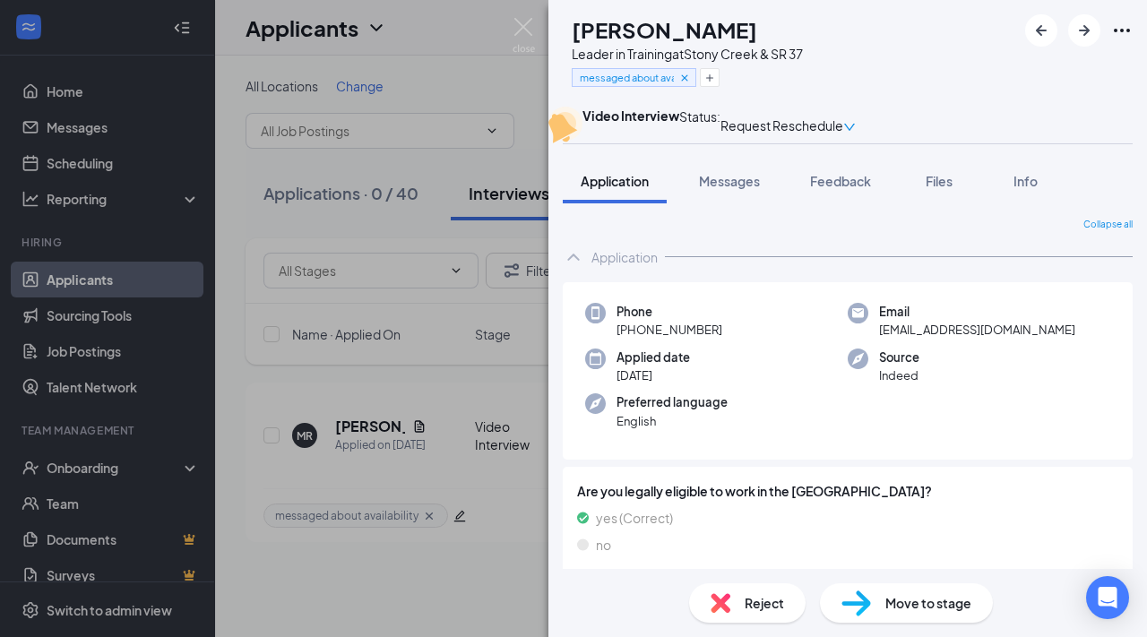
click at [1122, 34] on icon "Ellipses" at bounding box center [1121, 30] width 21 height 21
click at [1044, 64] on link "View full application" at bounding box center [986, 63] width 116 height 20
click at [1126, 31] on icon "Ellipses" at bounding box center [1121, 31] width 16 height 4
click at [1044, 64] on link "View full application" at bounding box center [986, 63] width 116 height 20
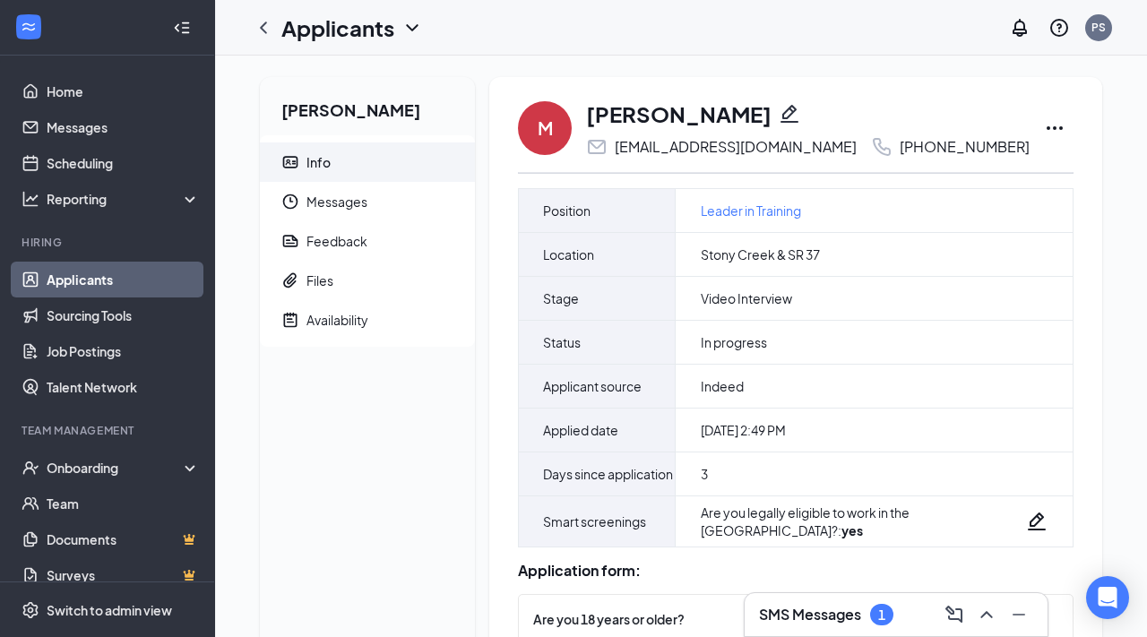
click at [1044, 126] on icon "Ellipses" at bounding box center [1054, 127] width 21 height 21
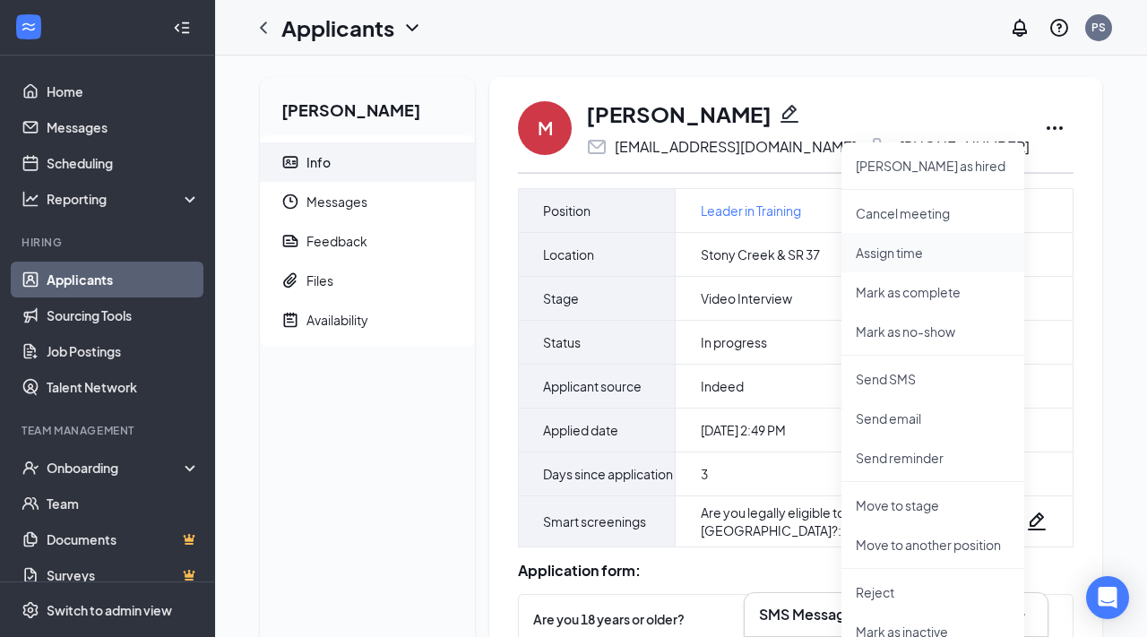
click at [959, 247] on p "Assign time" at bounding box center [932, 253] width 154 height 18
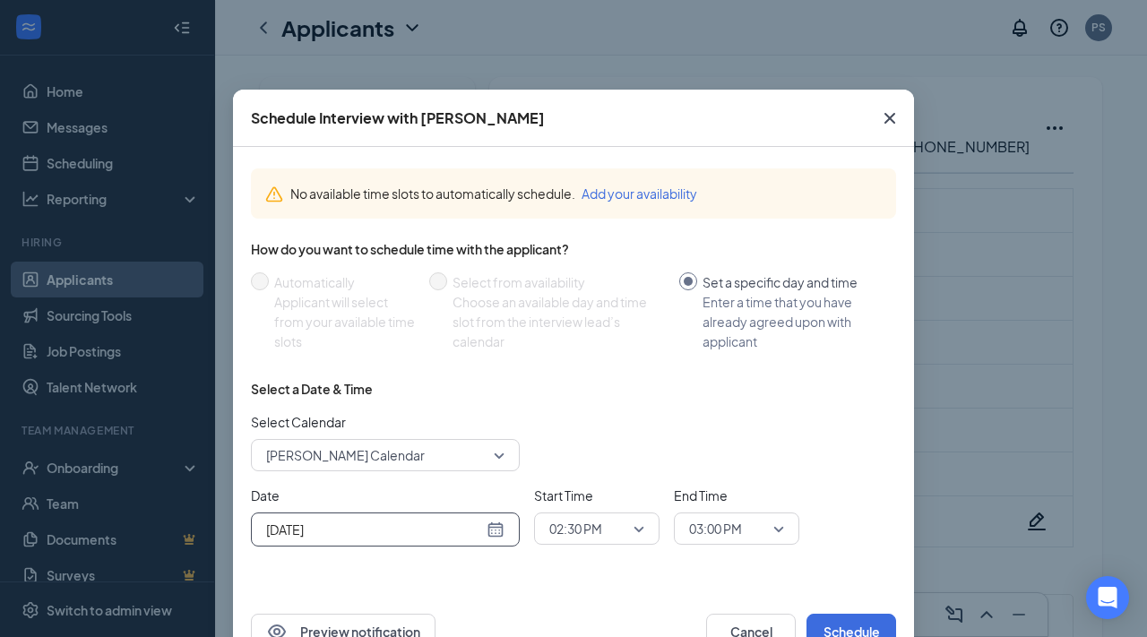
click at [478, 532] on input "Oct 15, 2025" at bounding box center [374, 530] width 217 height 20
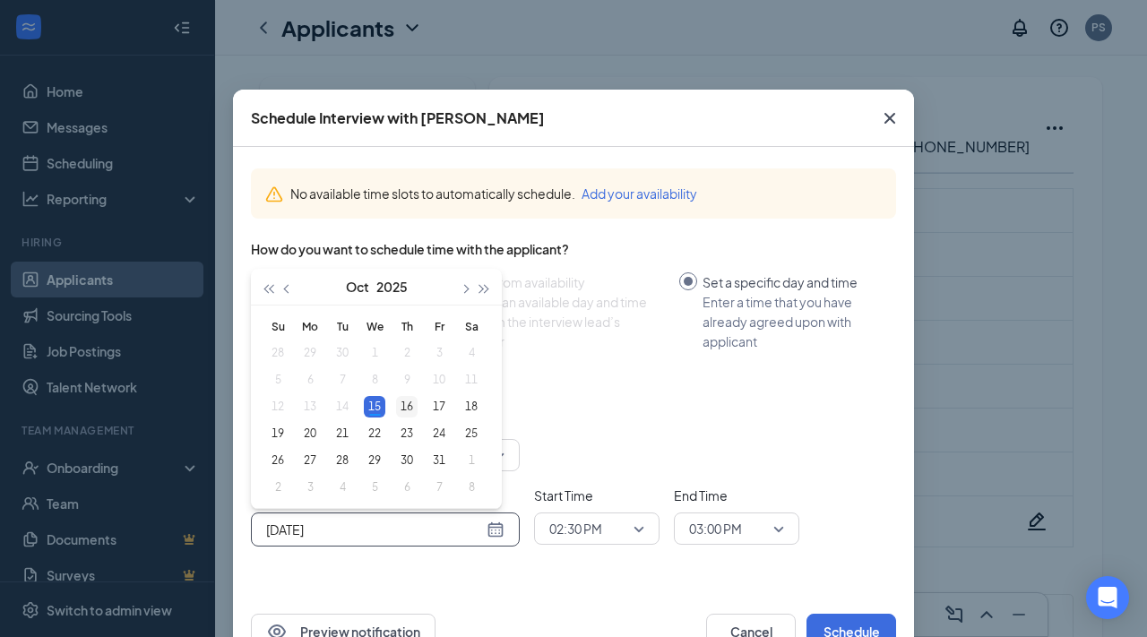
type input "Oct 16, 2025"
click at [400, 406] on div "16" at bounding box center [406, 406] width 21 height 21
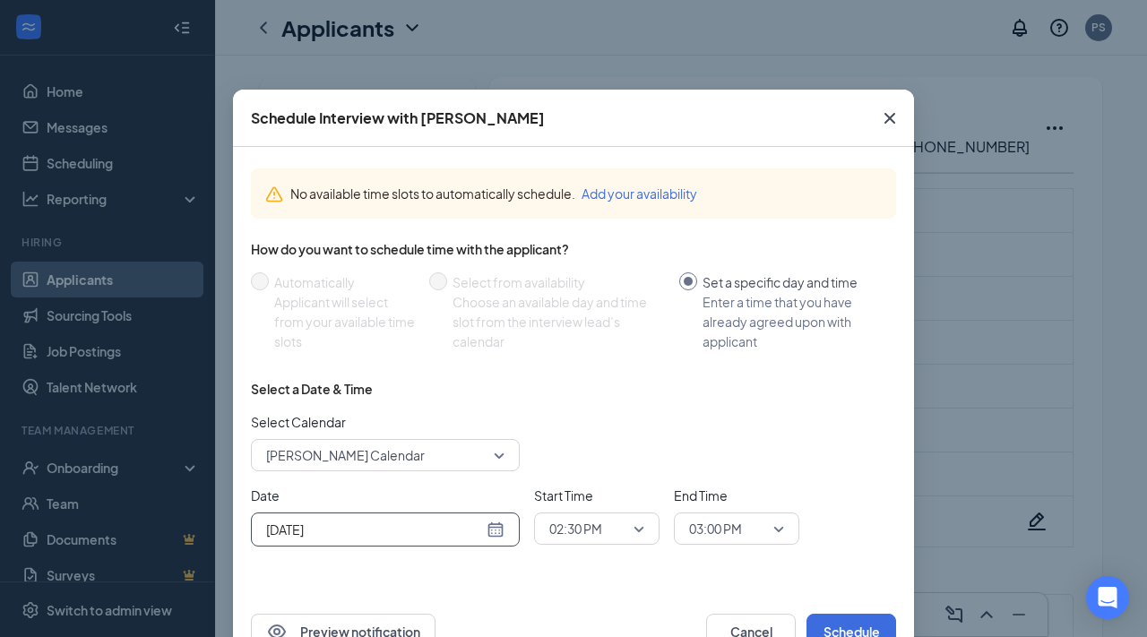
click at [592, 540] on span "02:30 PM" at bounding box center [575, 528] width 53 height 27
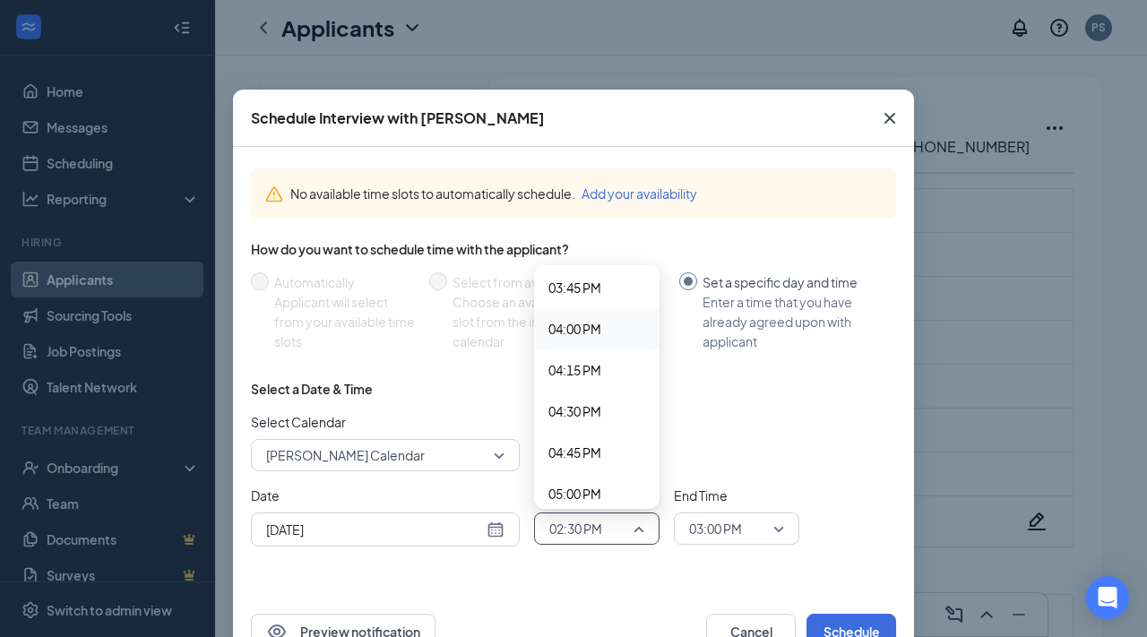
scroll to position [2611, 0]
click at [609, 399] on span "04:30 PM" at bounding box center [596, 403] width 97 height 20
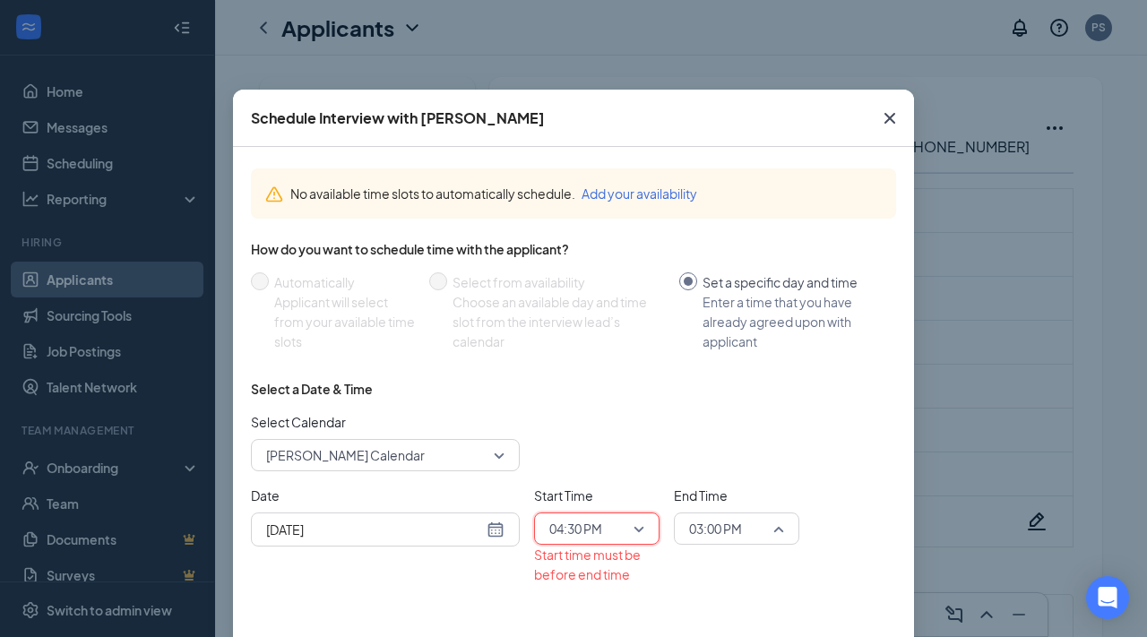
click at [731, 520] on span "03:00 PM" at bounding box center [715, 528] width 53 height 27
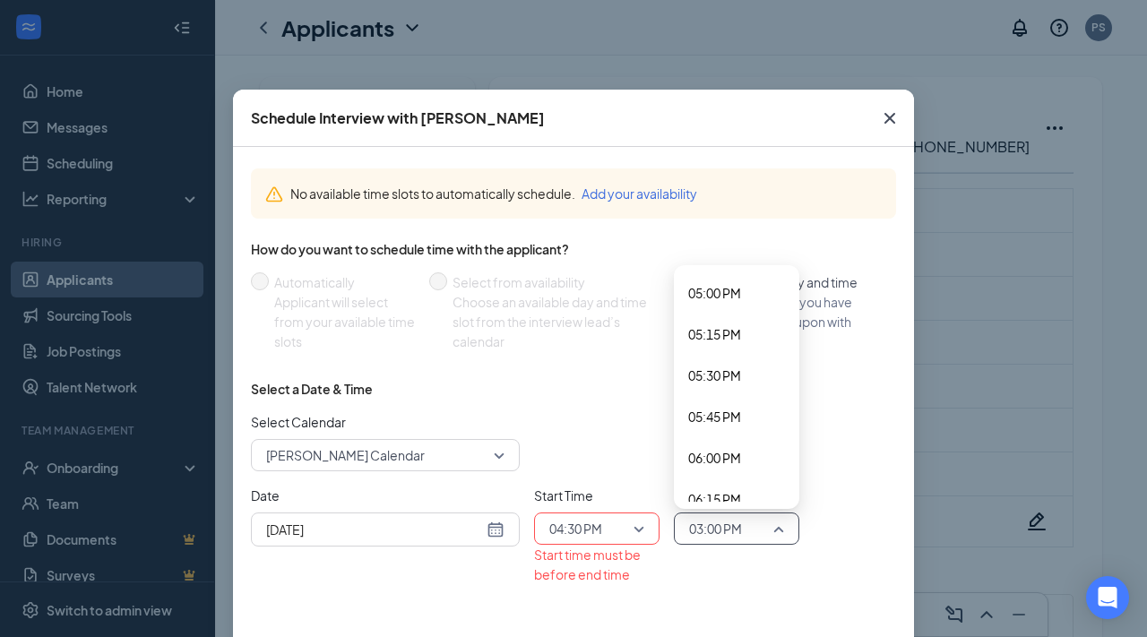
scroll to position [2803, 0]
click at [731, 283] on div "05:00 PM" at bounding box center [736, 293] width 125 height 41
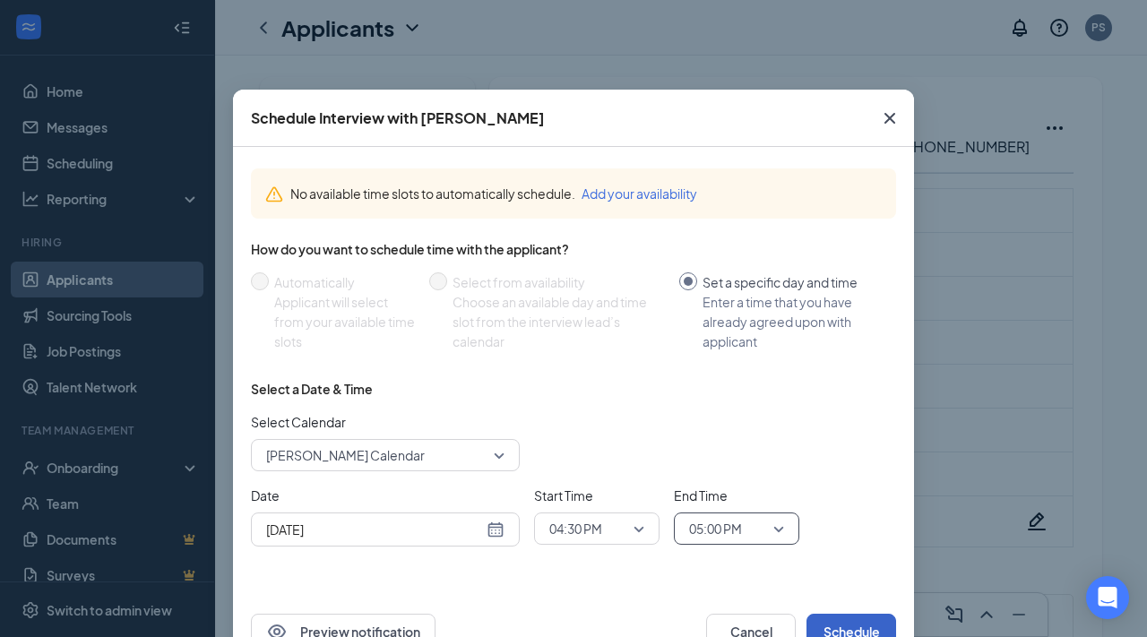
click at [846, 627] on button "Schedule" at bounding box center [851, 632] width 90 height 36
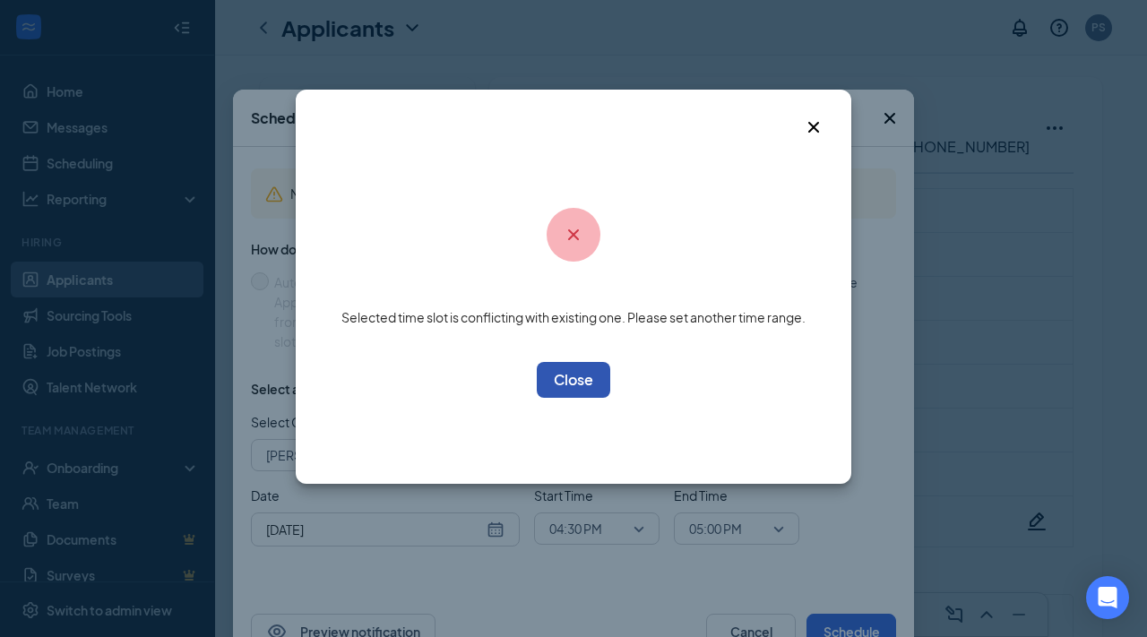
click at [591, 384] on button "OK" at bounding box center [573, 380] width 73 height 36
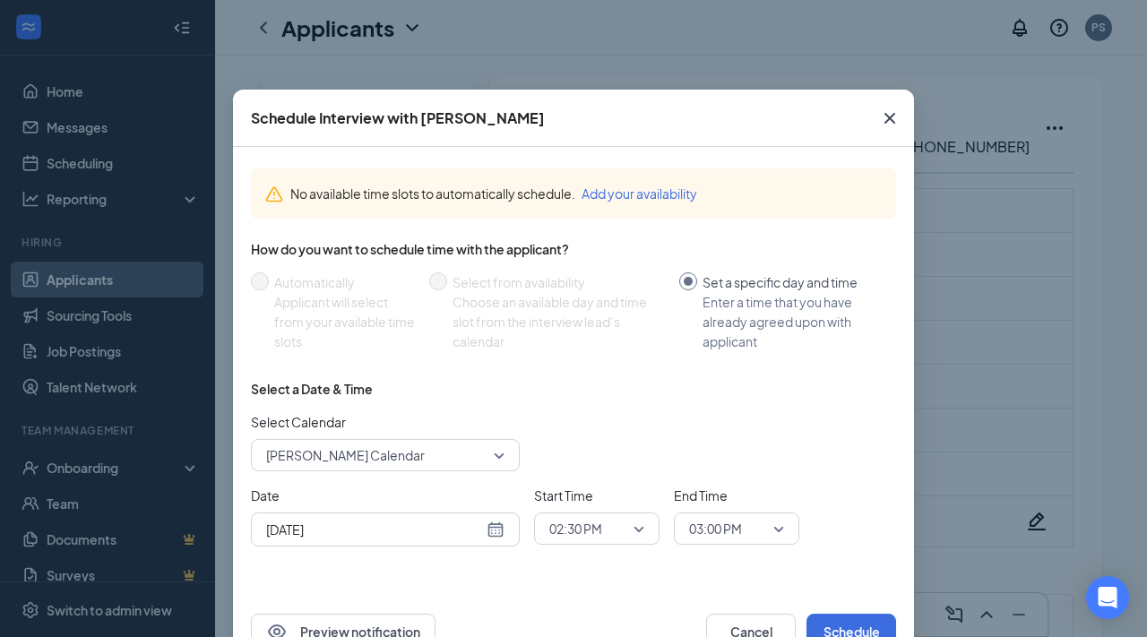
scroll to position [55, 0]
click at [491, 533] on div "Oct 15, 2025" at bounding box center [385, 530] width 238 height 20
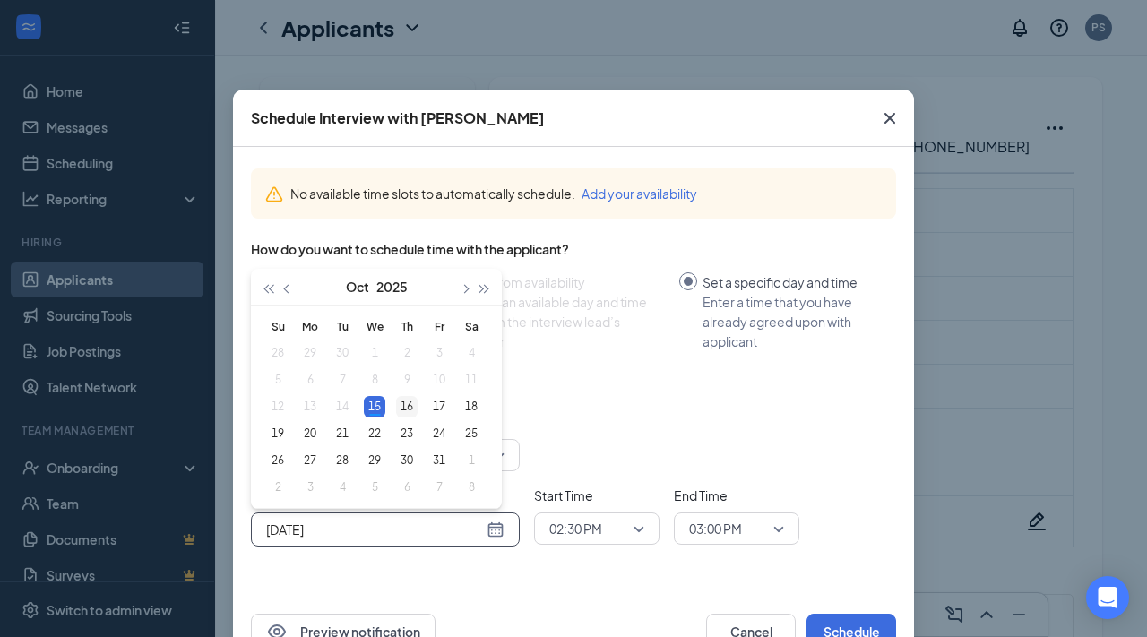
type input "Oct 16, 2025"
click at [405, 407] on div "16" at bounding box center [406, 406] width 21 height 21
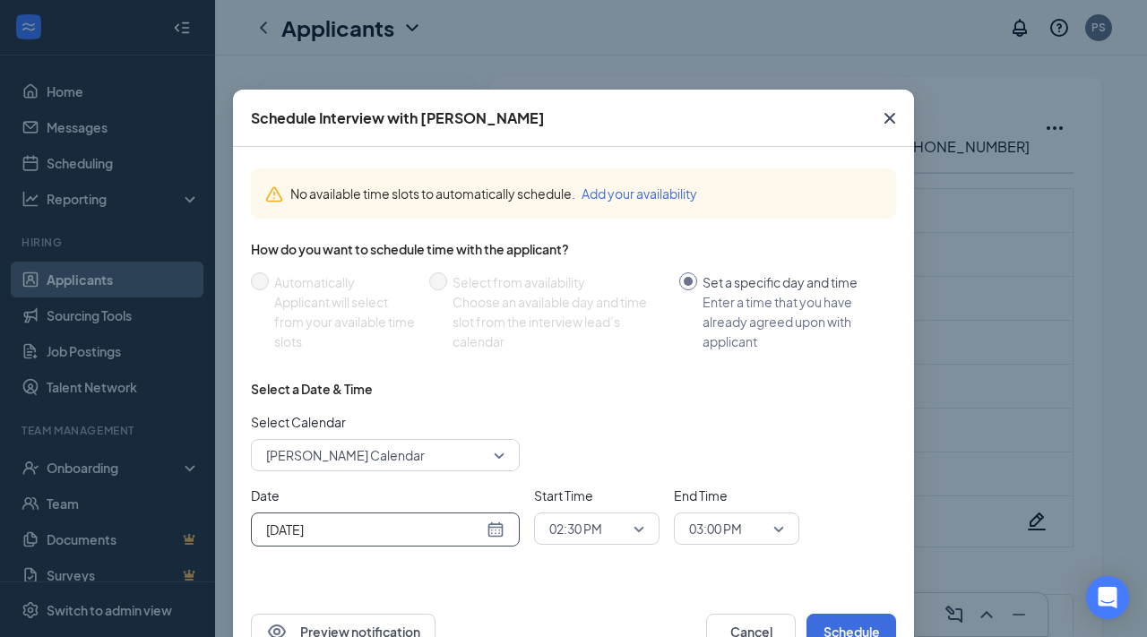
click at [580, 521] on span "02:30 PM" at bounding box center [575, 528] width 53 height 27
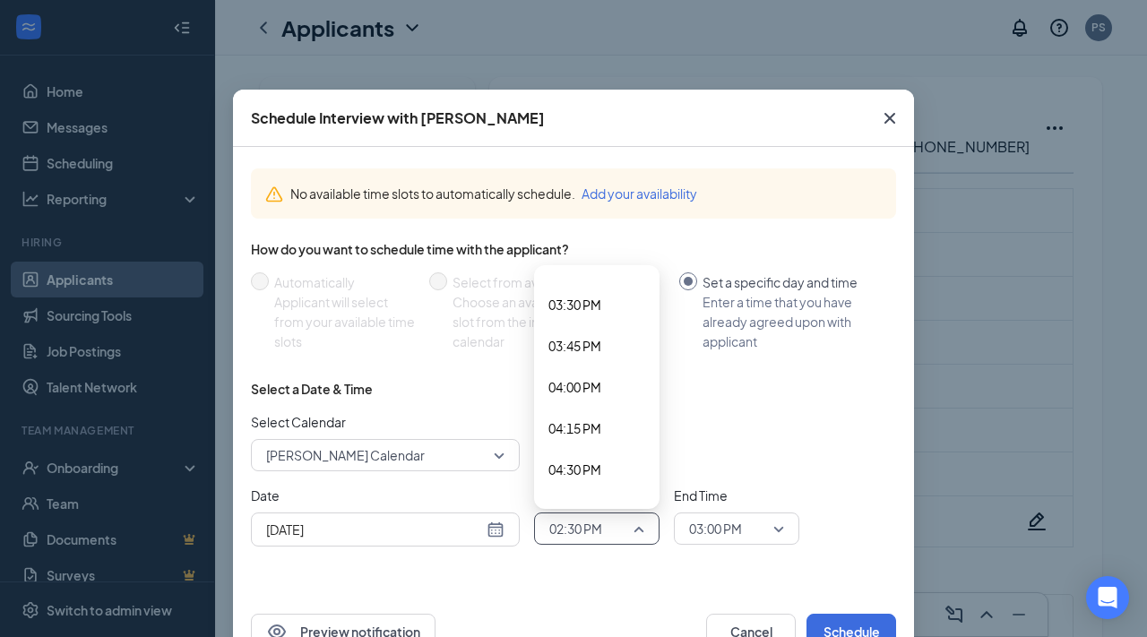
scroll to position [2561, 0]
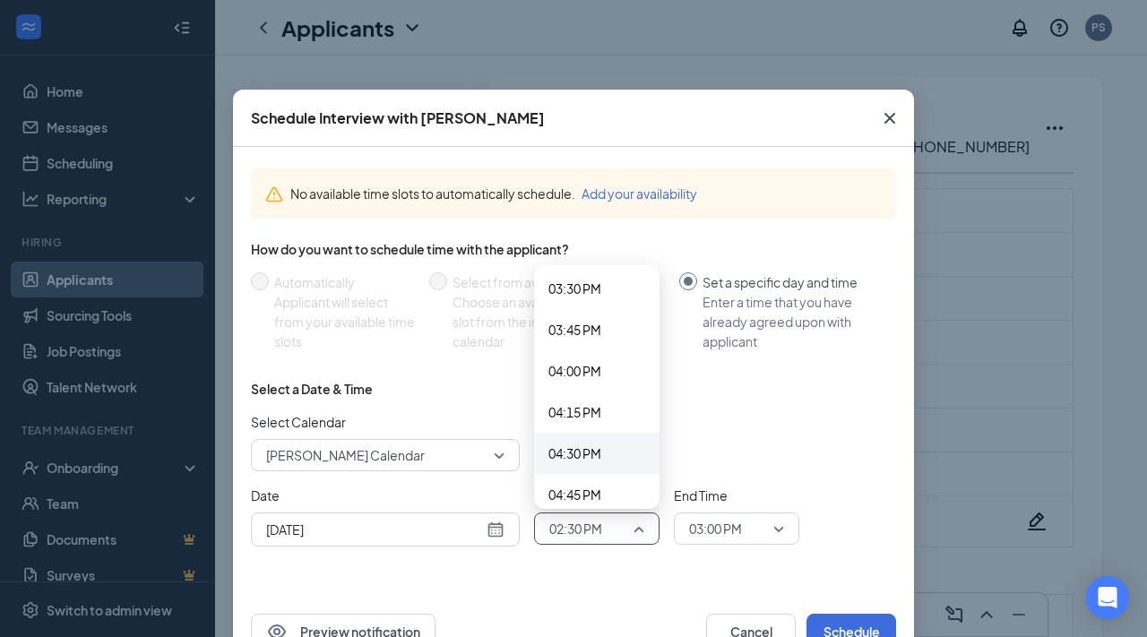
click at [609, 440] on div "04:30 PM" at bounding box center [596, 453] width 125 height 41
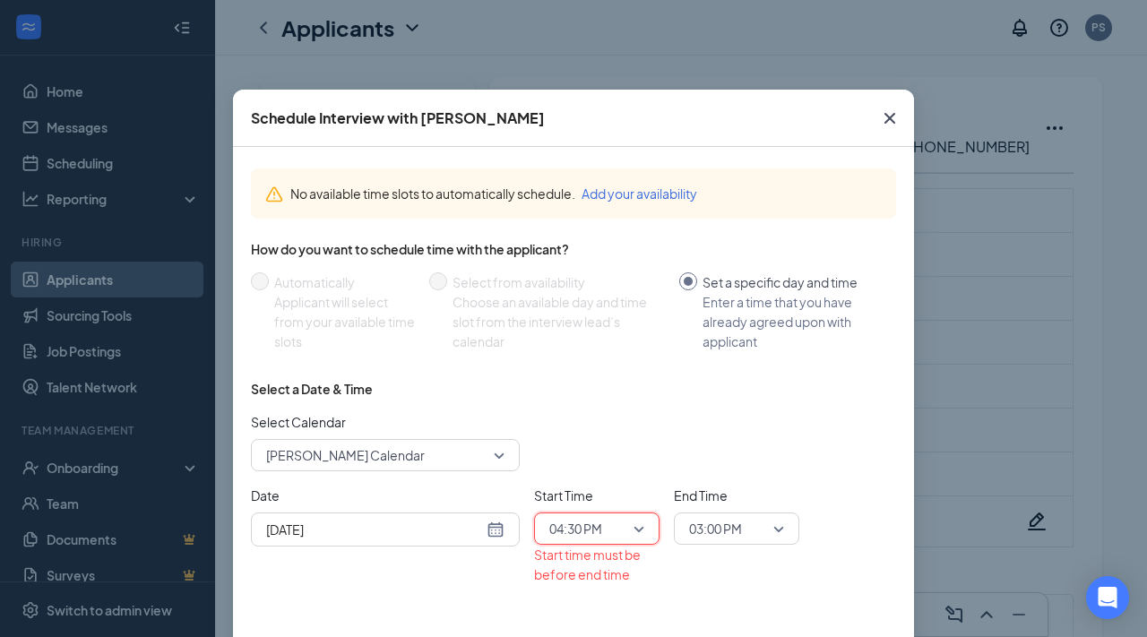
click at [726, 520] on span "03:00 PM" at bounding box center [715, 528] width 53 height 27
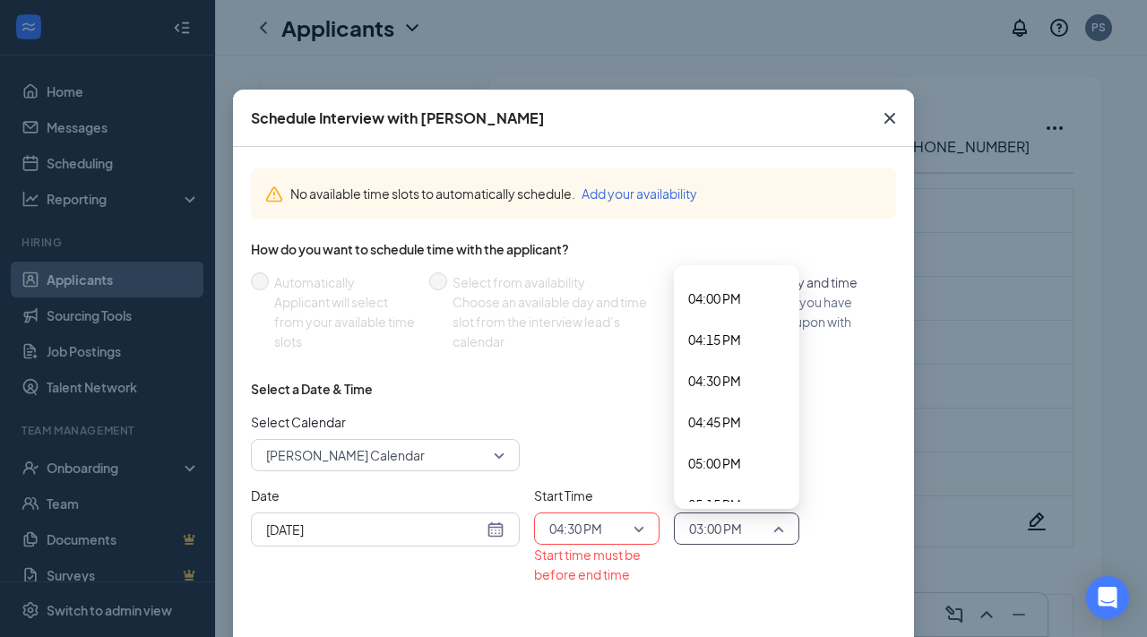
scroll to position [2635, 0]
click at [736, 460] on span "05:00 PM" at bounding box center [714, 462] width 53 height 20
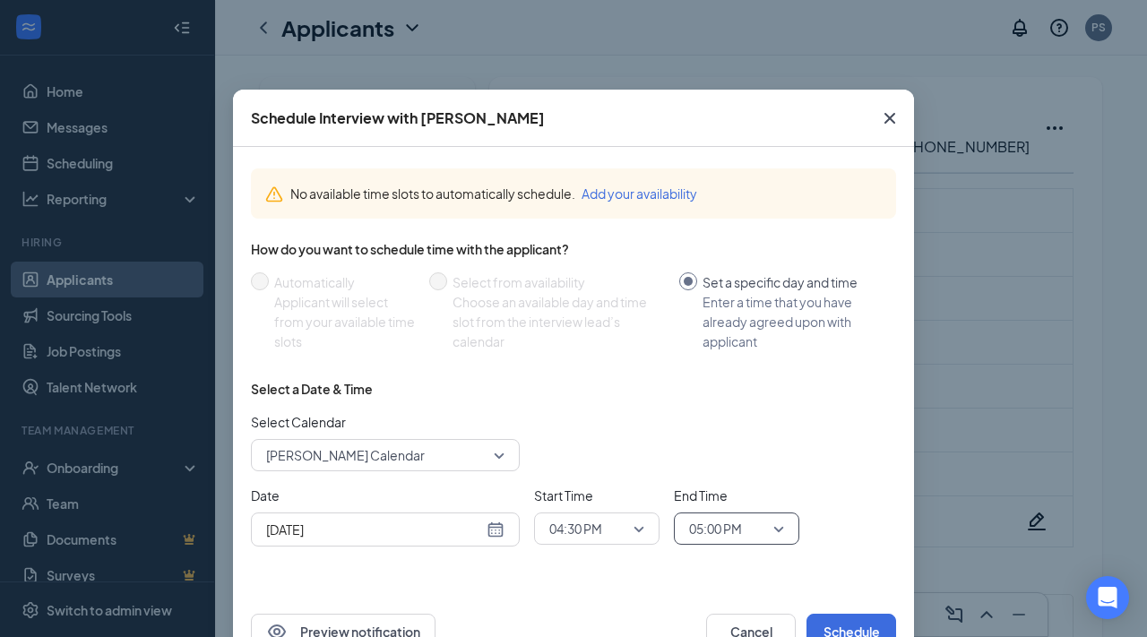
scroll to position [55, 0]
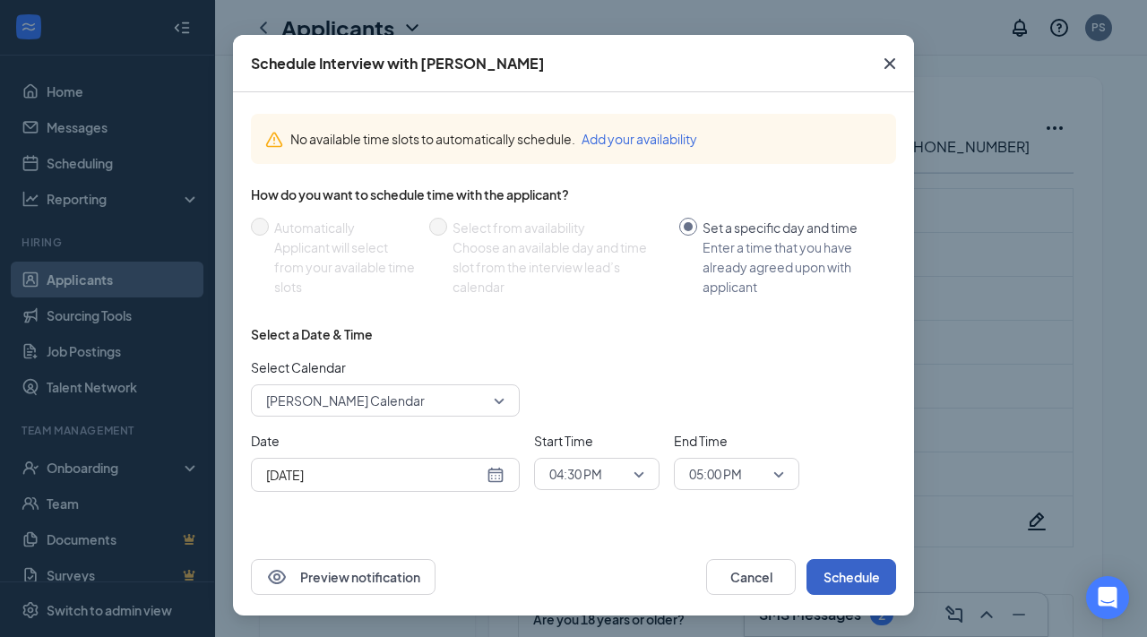
click at [819, 572] on button "Schedule" at bounding box center [851, 577] width 90 height 36
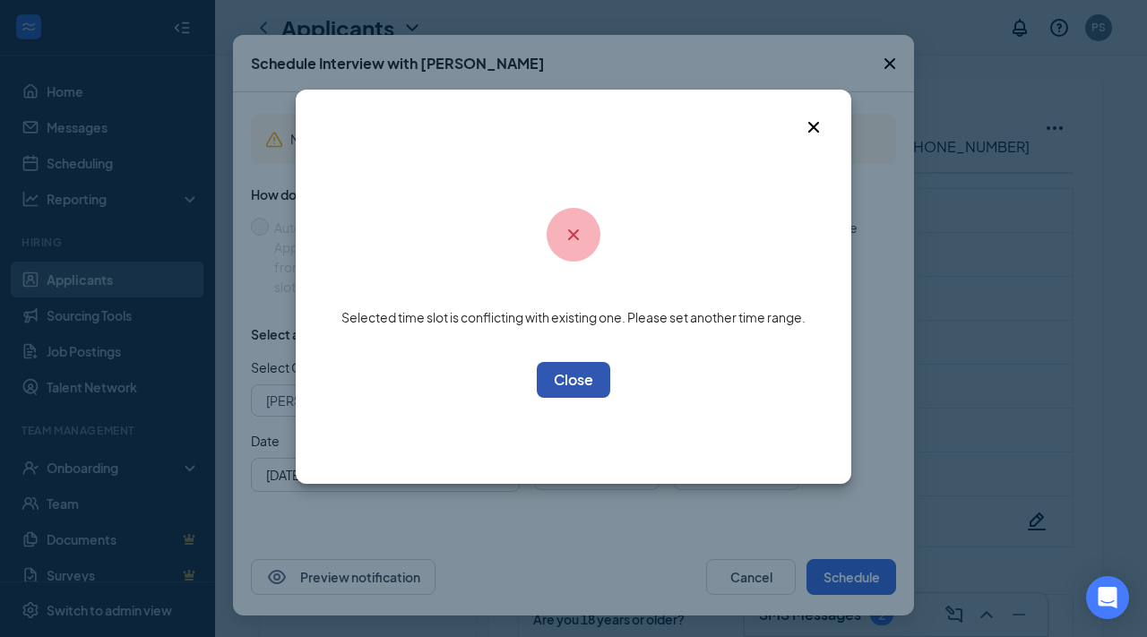
click at [569, 380] on button "OK" at bounding box center [573, 380] width 73 height 36
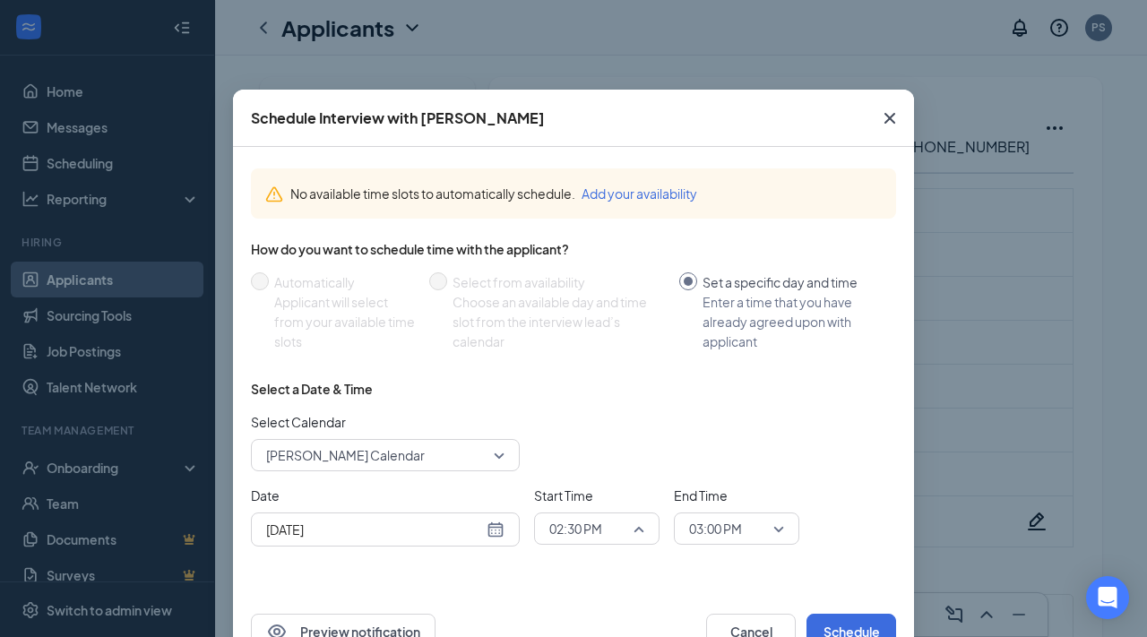
click at [620, 530] on span "02:30 PM" at bounding box center [588, 528] width 79 height 27
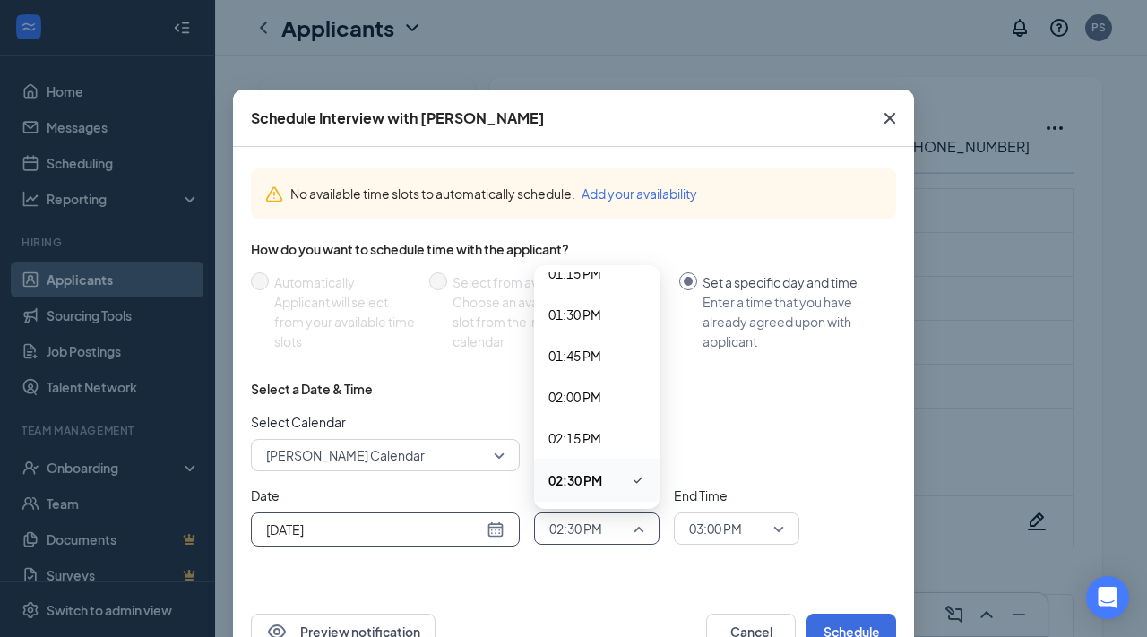
click at [501, 539] on div "Oct 15, 2025" at bounding box center [385, 529] width 269 height 34
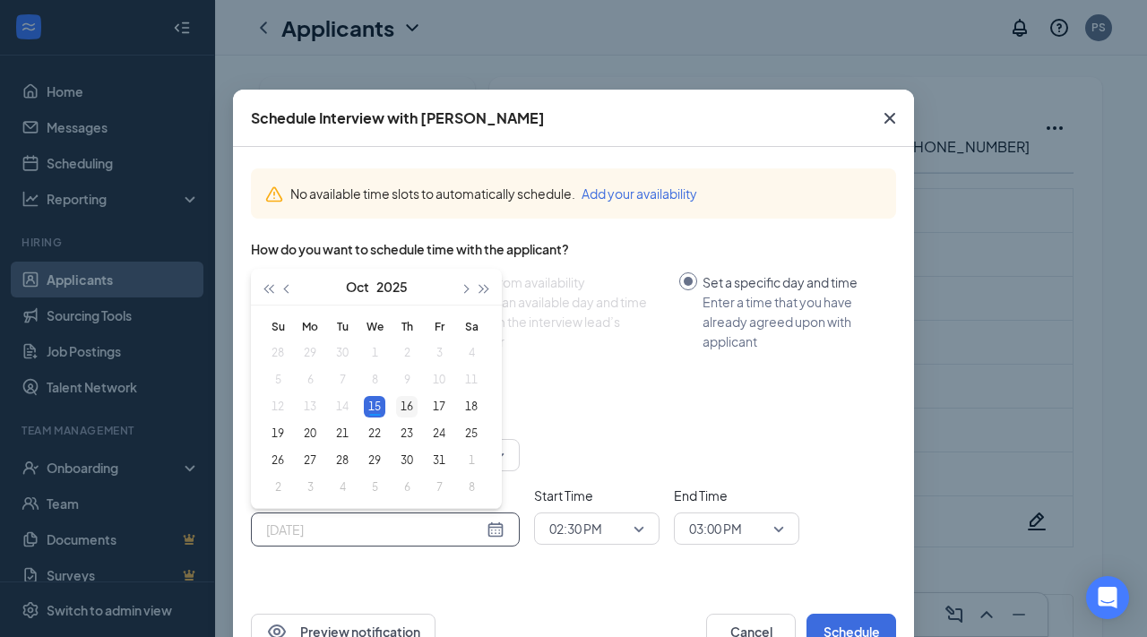
type input "Oct 16, 2025"
click at [411, 408] on div "16" at bounding box center [406, 406] width 21 height 21
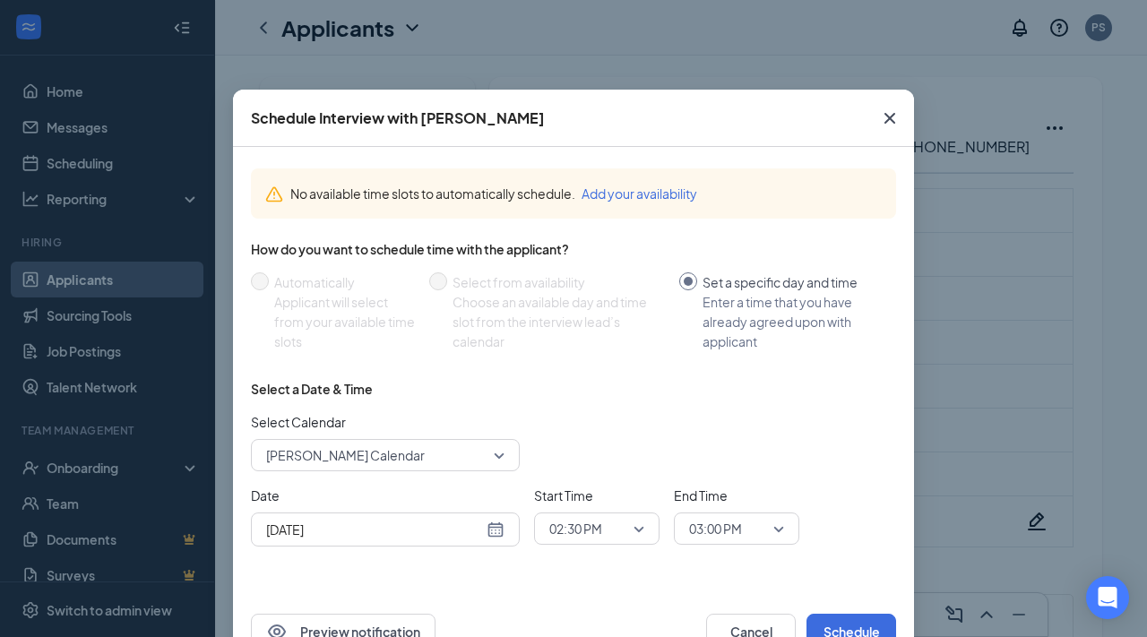
click at [582, 546] on div "Select a Date & Time Select Calendar Preston Scott's Calendar Date Oct 16, 2025…" at bounding box center [573, 470] width 645 height 181
click at [582, 538] on span "02:30 PM" at bounding box center [575, 528] width 53 height 27
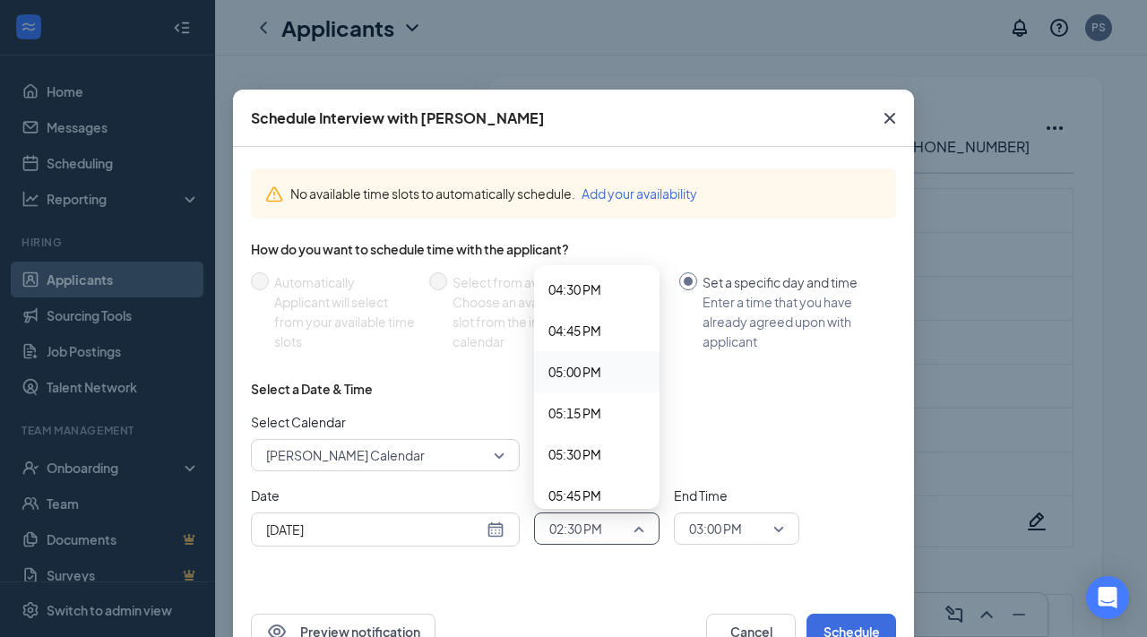
scroll to position [2722, 0]
click at [588, 295] on span "04:30 PM" at bounding box center [574, 292] width 53 height 20
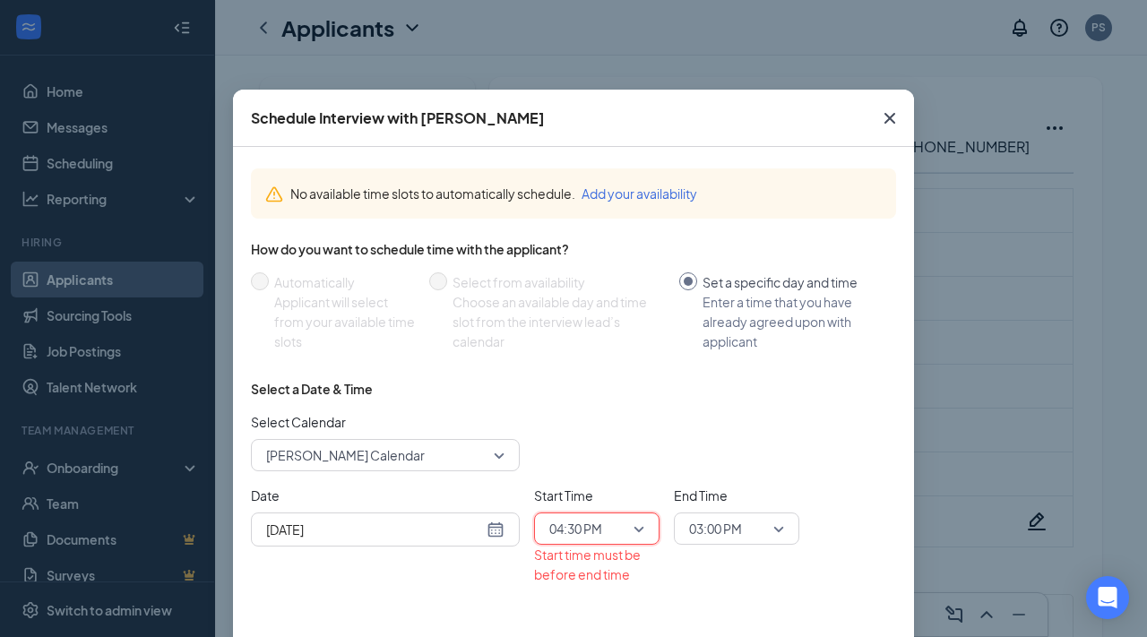
click at [728, 533] on span "03:00 PM" at bounding box center [715, 528] width 53 height 27
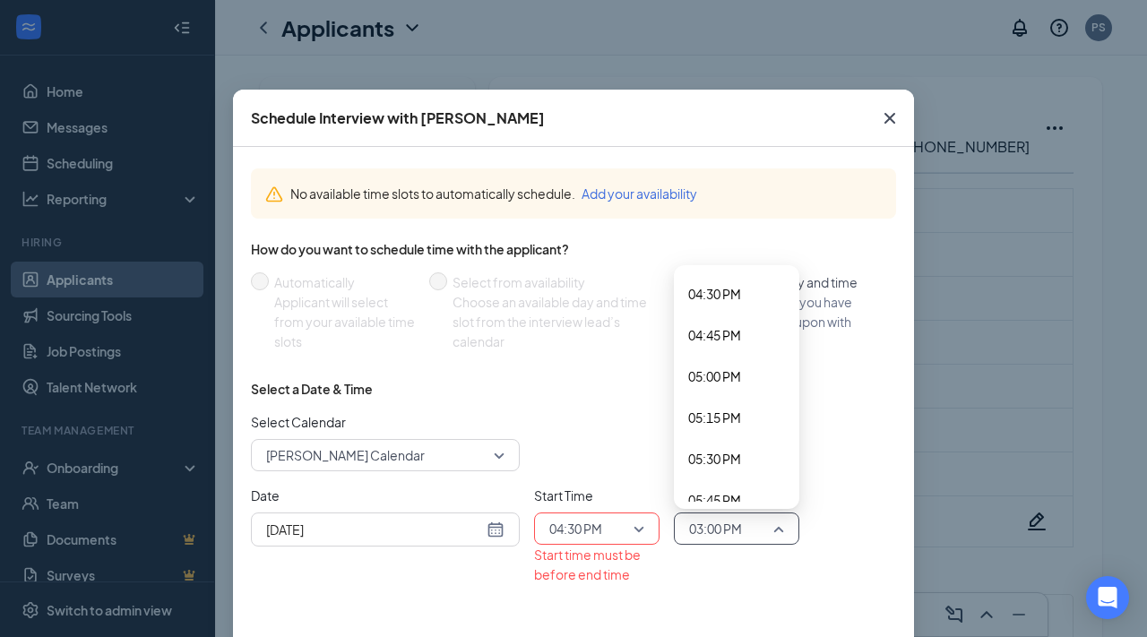
scroll to position [2715, 0]
click at [712, 385] on span "05:00 PM" at bounding box center [714, 382] width 53 height 20
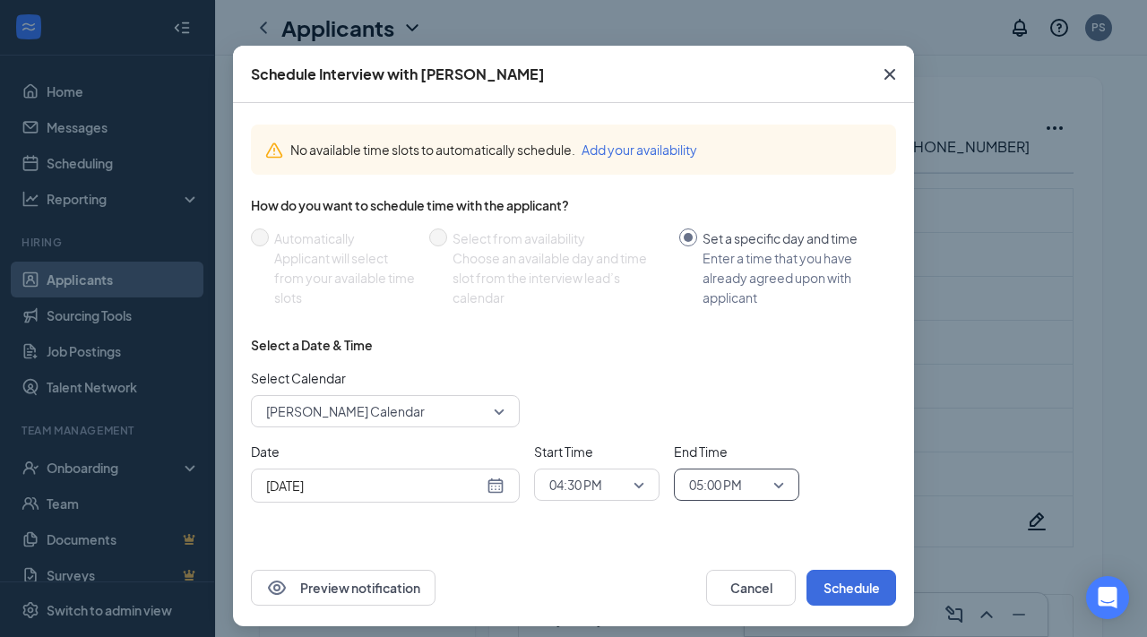
scroll to position [55, 0]
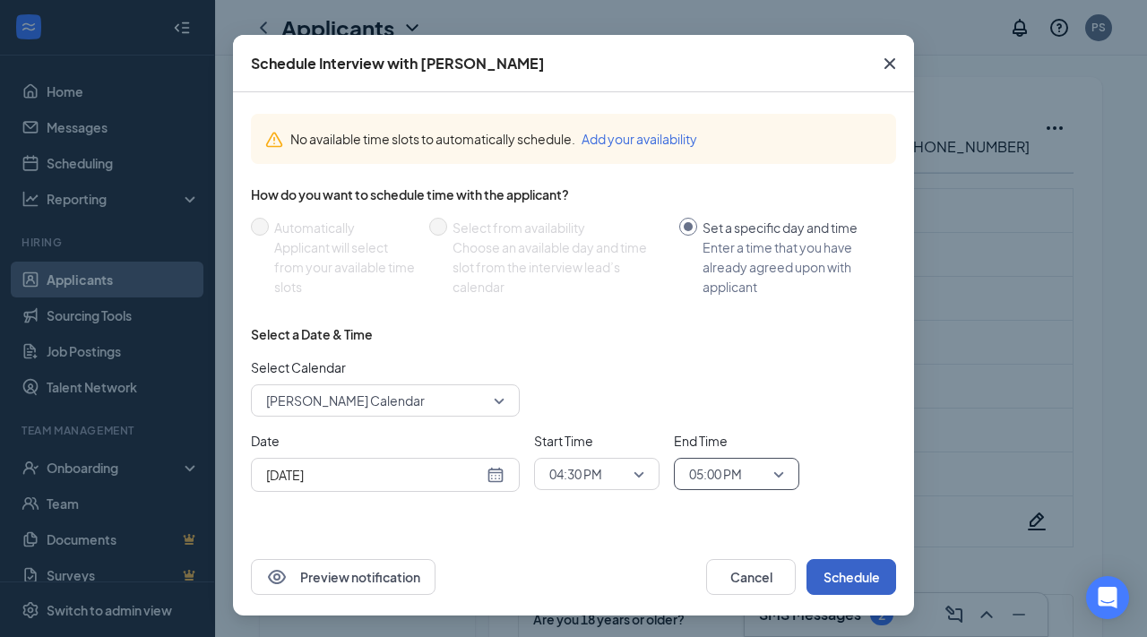
click at [840, 580] on button "Schedule" at bounding box center [851, 577] width 90 height 36
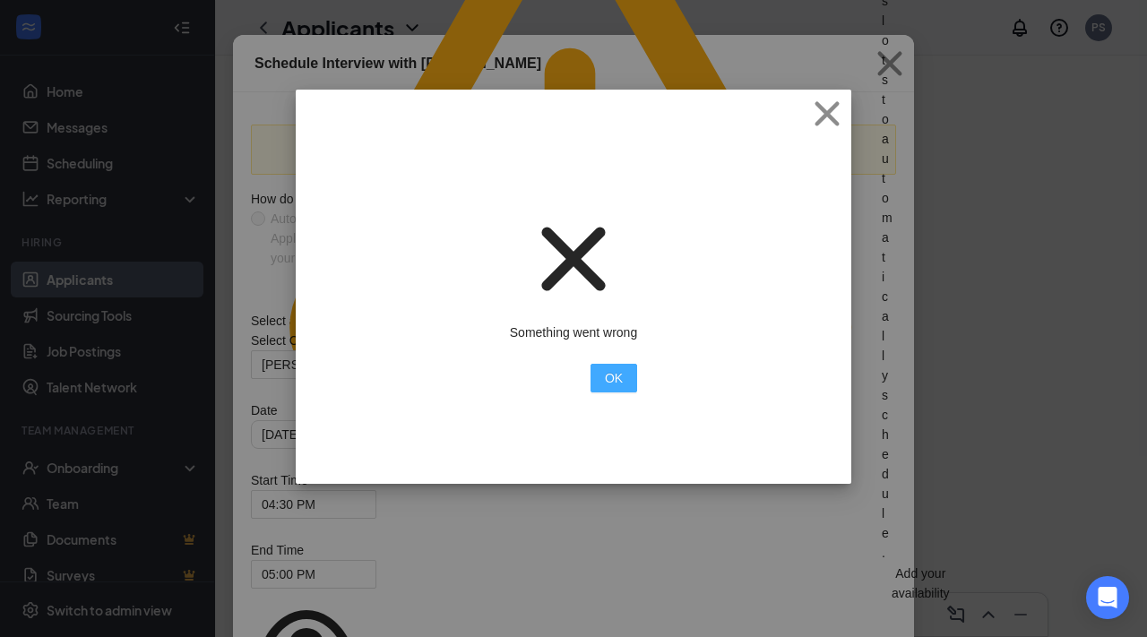
click at [602, 379] on button "OK" at bounding box center [613, 378] width 47 height 29
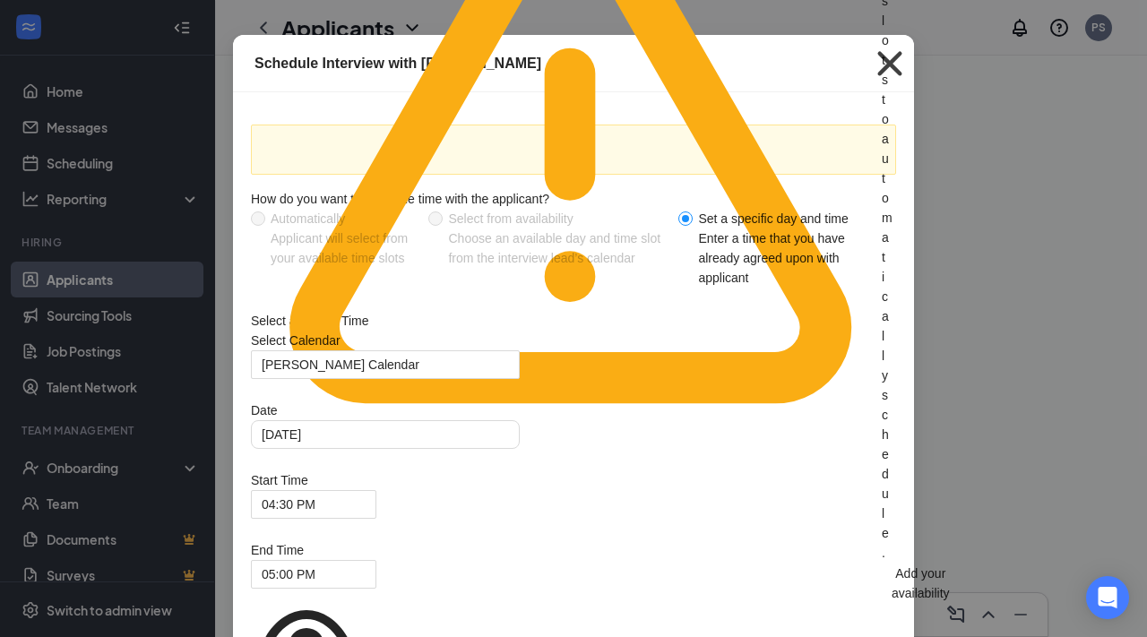
click at [890, 59] on icon "Cross" at bounding box center [889, 63] width 48 height 48
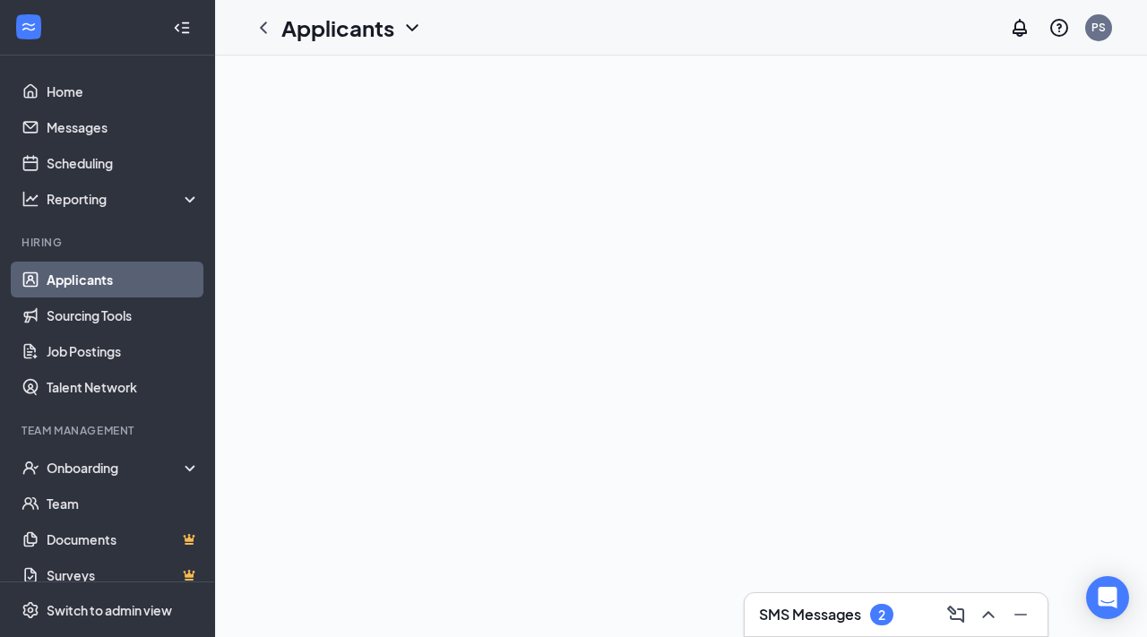
click at [829, 616] on h3 "SMS Messages" at bounding box center [810, 615] width 102 height 20
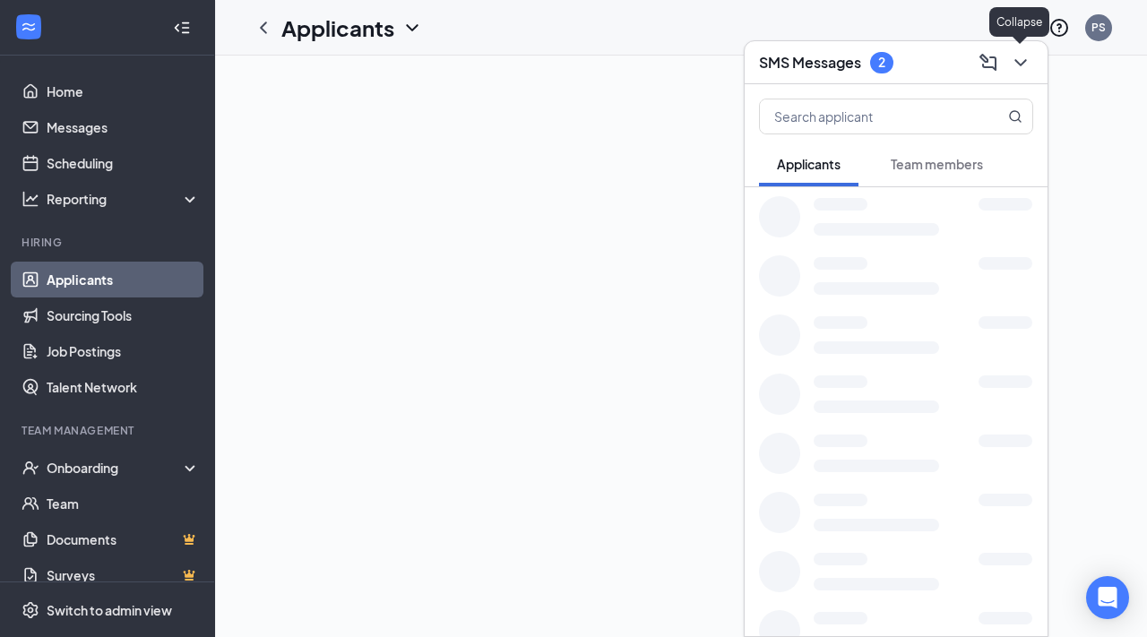
click at [1013, 62] on icon "ChevronDown" at bounding box center [1020, 62] width 21 height 21
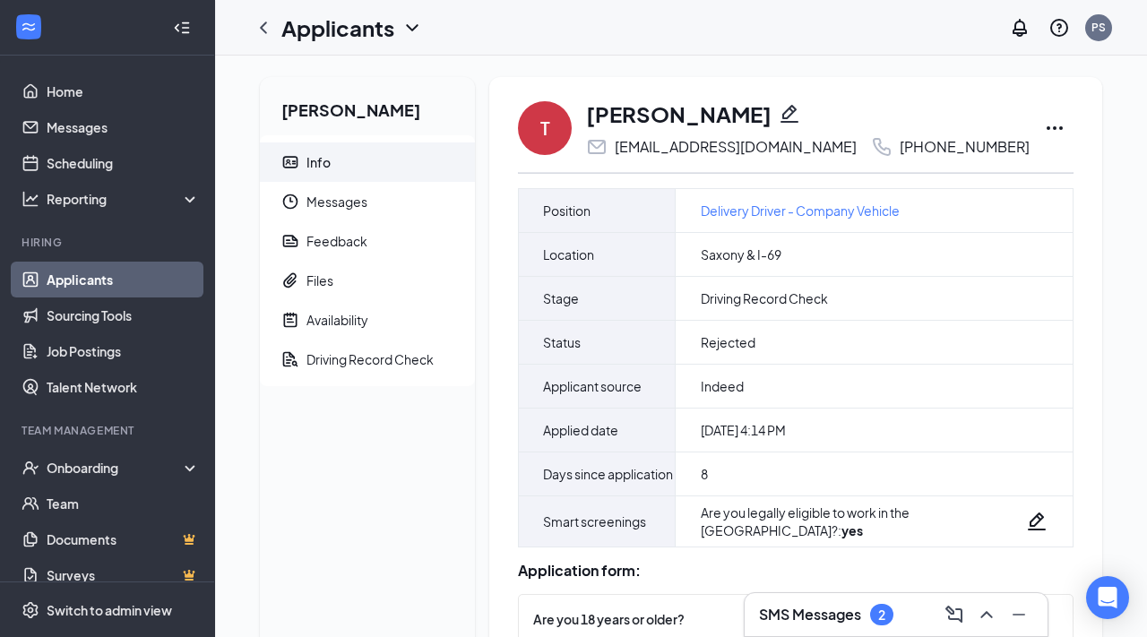
click at [1044, 122] on icon "Ellipses" at bounding box center [1054, 127] width 21 height 21
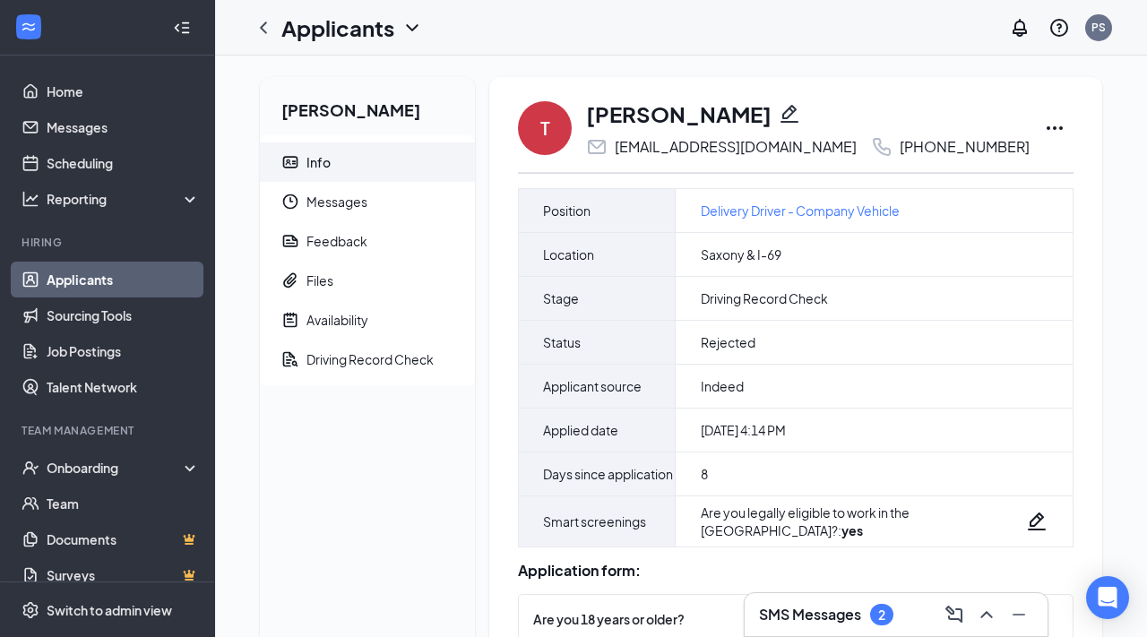
click at [1001, 127] on div "T Tayler Jacobs jacobstayler7@gmail.com +1 (317) 941-9721 Unreject Send SMS Sen…" at bounding box center [795, 128] width 555 height 59
click at [1044, 127] on icon "Ellipses" at bounding box center [1054, 127] width 21 height 21
